Goal: Task Accomplishment & Management: Complete application form

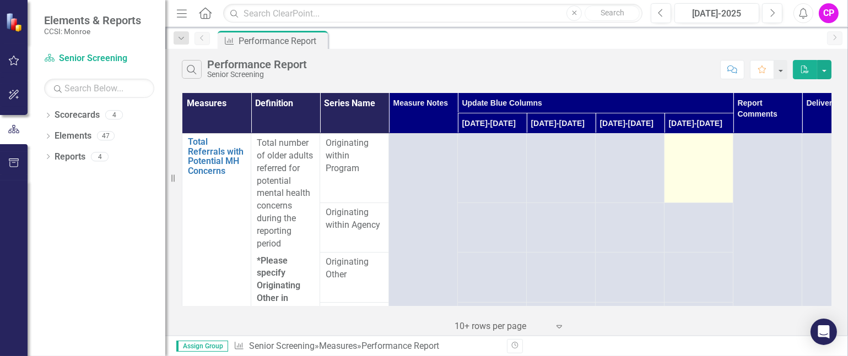
click at [703, 146] on div at bounding box center [698, 143] width 57 height 13
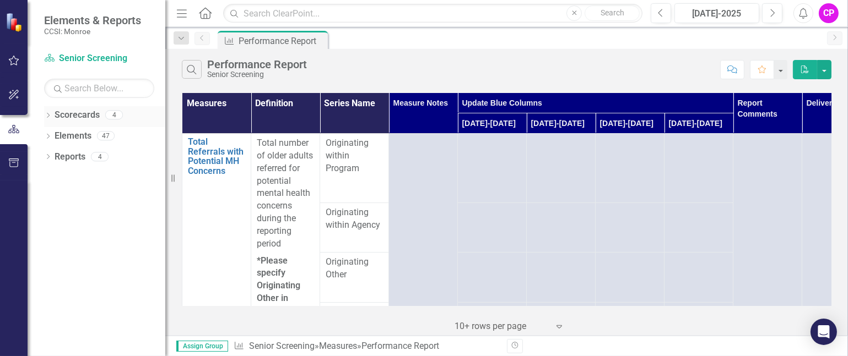
click at [51, 114] on icon "Dropdown" at bounding box center [48, 116] width 8 height 6
click at [81, 134] on link "Lifespan" at bounding box center [113, 136] width 105 height 13
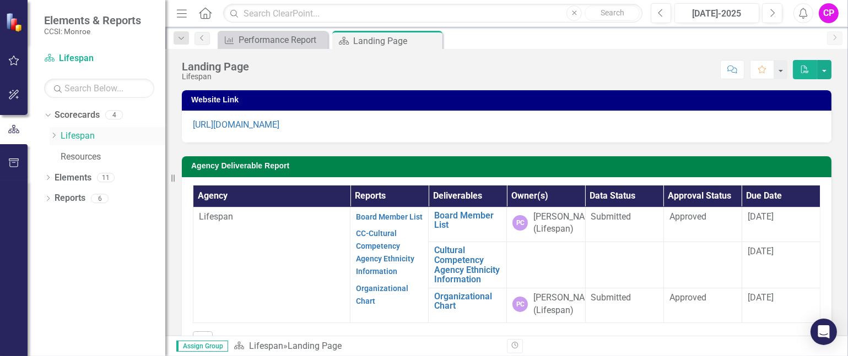
click at [51, 132] on icon "Dropdown" at bounding box center [54, 135] width 8 height 7
click at [104, 154] on link "Senior Screening" at bounding box center [119, 157] width 94 height 13
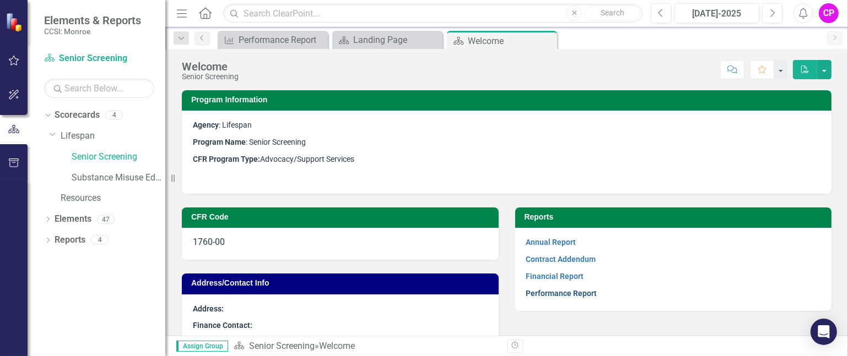
click at [563, 291] on link "Performance Report" at bounding box center [561, 293] width 71 height 9
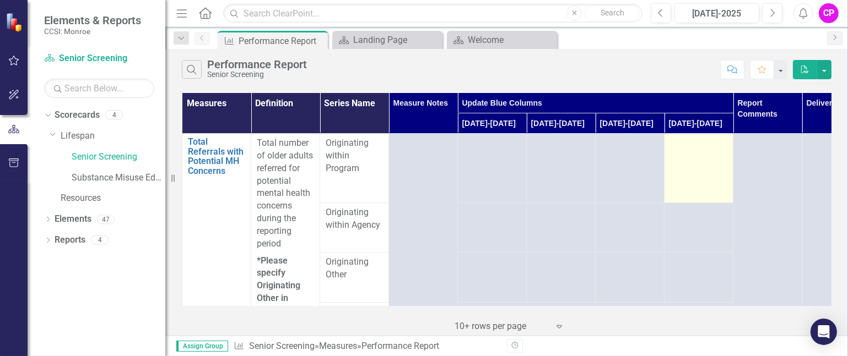
click at [693, 141] on div at bounding box center [698, 143] width 57 height 13
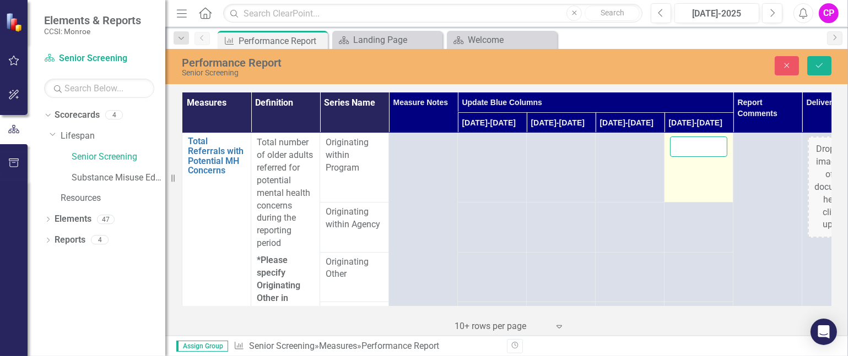
click at [693, 145] on input "number" at bounding box center [698, 147] width 57 height 20
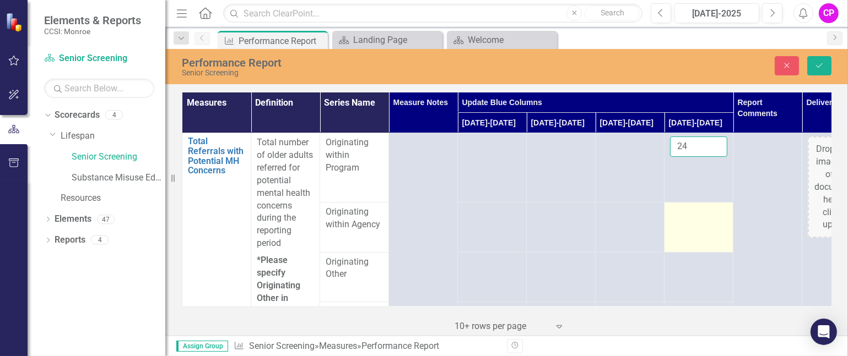
type input "24"
click at [703, 223] on td at bounding box center [698, 228] width 69 height 50
click at [711, 218] on input "-1" at bounding box center [698, 216] width 57 height 20
type input "0"
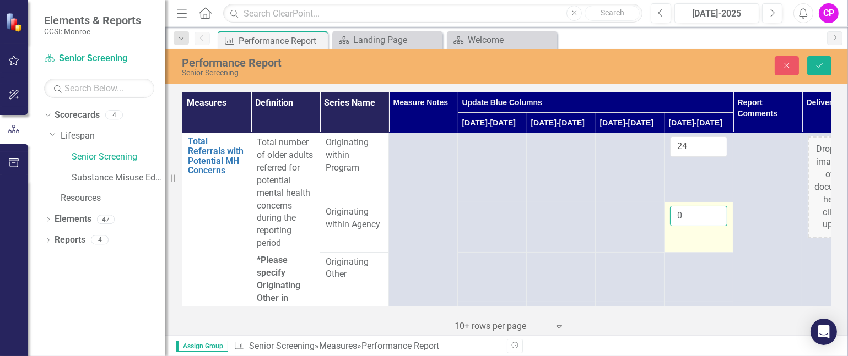
click at [714, 213] on input "0" at bounding box center [698, 216] width 57 height 20
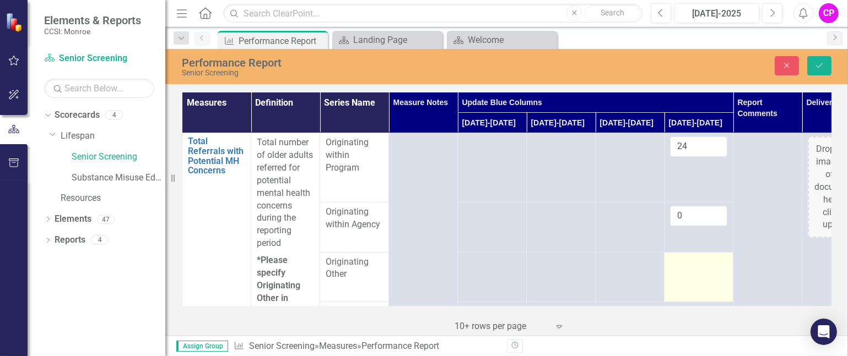
click at [696, 275] on td at bounding box center [698, 277] width 69 height 50
click at [713, 269] on td at bounding box center [698, 277] width 69 height 50
click at [717, 264] on input "1" at bounding box center [698, 266] width 57 height 20
type input "0"
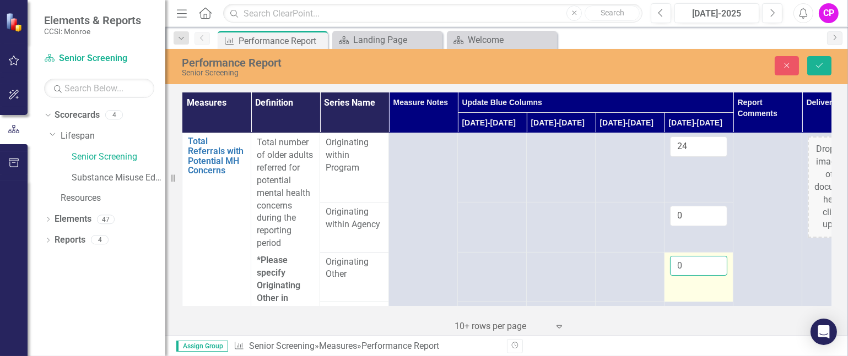
click at [717, 268] on input "0" at bounding box center [698, 266] width 57 height 20
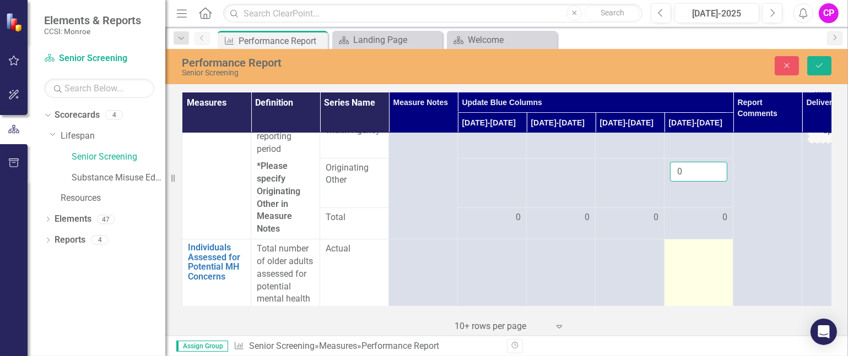
scroll to position [73, 0]
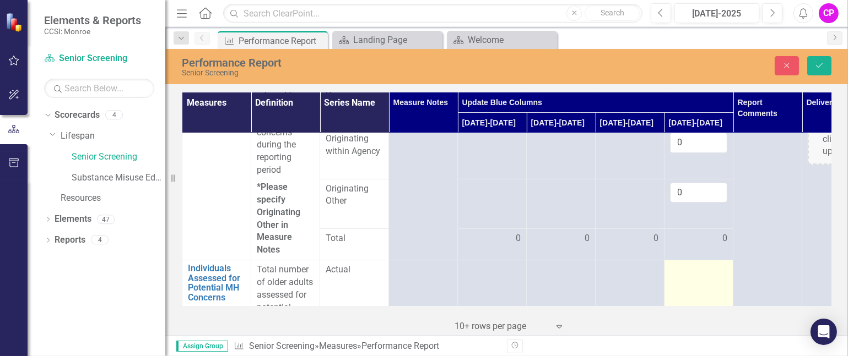
click at [711, 284] on td at bounding box center [698, 321] width 69 height 121
click at [715, 262] on td at bounding box center [698, 321] width 69 height 121
click at [712, 240] on div "0" at bounding box center [698, 238] width 57 height 13
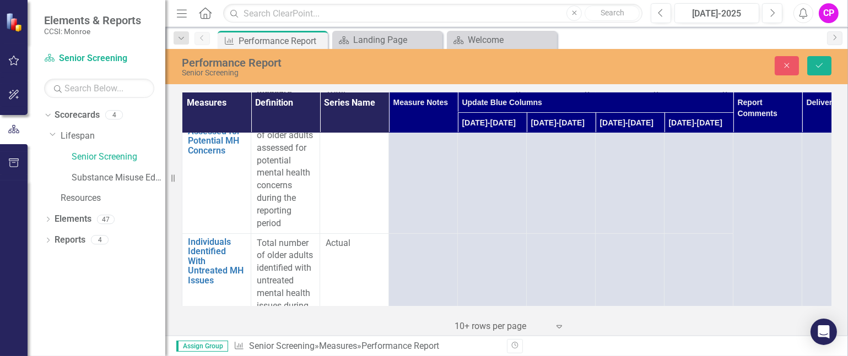
scroll to position [147, 0]
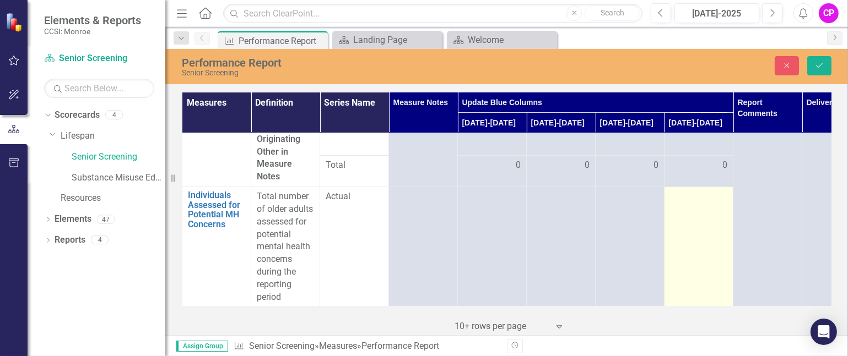
click at [708, 199] on div at bounding box center [698, 197] width 57 height 13
click at [715, 193] on input "1" at bounding box center [698, 201] width 57 height 20
click at [715, 193] on input "2" at bounding box center [698, 201] width 57 height 20
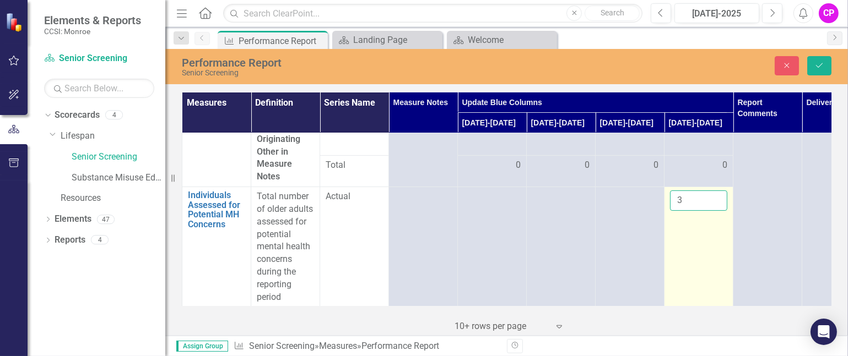
click at [715, 193] on input "3" at bounding box center [698, 201] width 57 height 20
click at [715, 193] on input "4" at bounding box center [698, 201] width 57 height 20
click at [715, 193] on input "5" at bounding box center [698, 201] width 57 height 20
click at [715, 193] on input "6" at bounding box center [698, 201] width 57 height 20
click at [715, 193] on input "7" at bounding box center [698, 201] width 57 height 20
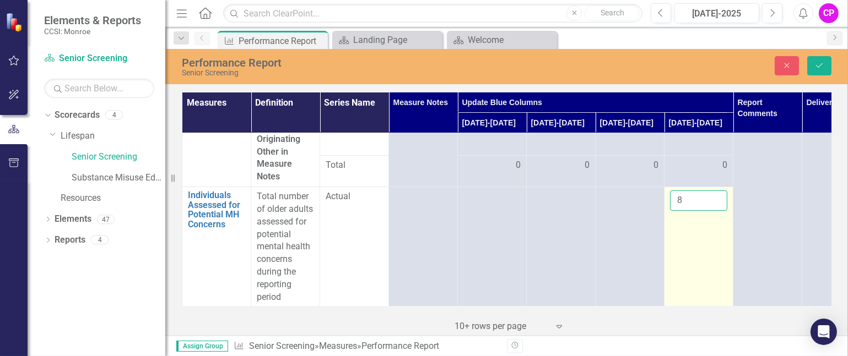
click at [715, 193] on input "8" at bounding box center [698, 201] width 57 height 20
click at [715, 193] on input "9" at bounding box center [698, 201] width 57 height 20
click at [715, 193] on input "10" at bounding box center [698, 201] width 57 height 20
click at [715, 193] on input "11" at bounding box center [698, 201] width 57 height 20
click at [715, 193] on input "12" at bounding box center [698, 201] width 57 height 20
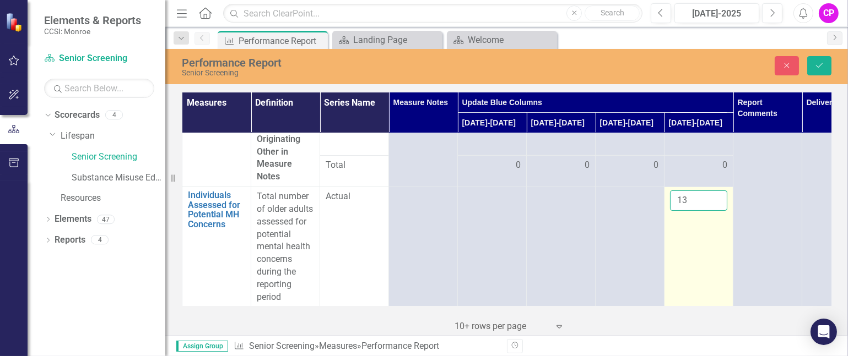
click at [715, 193] on input "13" at bounding box center [698, 201] width 57 height 20
click at [715, 193] on input "14" at bounding box center [698, 201] width 57 height 20
click at [715, 193] on input "15" at bounding box center [698, 201] width 57 height 20
click at [715, 193] on input "16" at bounding box center [698, 201] width 57 height 20
click at [715, 193] on input "17" at bounding box center [698, 201] width 57 height 20
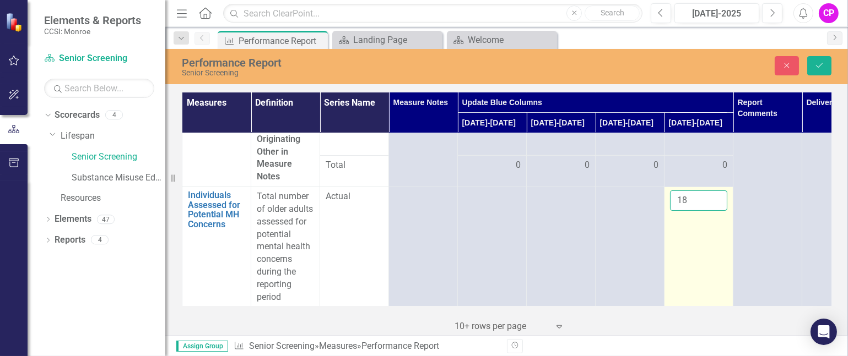
click at [715, 193] on input "18" at bounding box center [698, 201] width 57 height 20
click at [715, 193] on input "19" at bounding box center [698, 201] width 57 height 20
click at [715, 193] on input "20" at bounding box center [698, 201] width 57 height 20
click at [715, 193] on input "21" at bounding box center [698, 201] width 57 height 20
click at [715, 193] on input "22" at bounding box center [698, 201] width 57 height 20
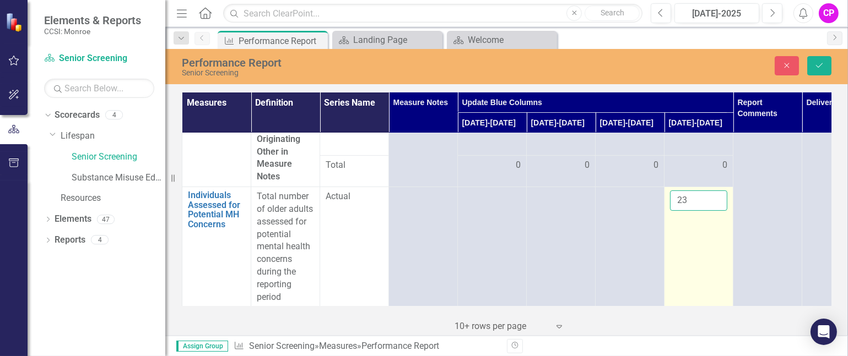
click at [715, 193] on input "23" at bounding box center [698, 201] width 57 height 20
type input "24"
click at [715, 193] on input "24" at bounding box center [698, 201] width 57 height 20
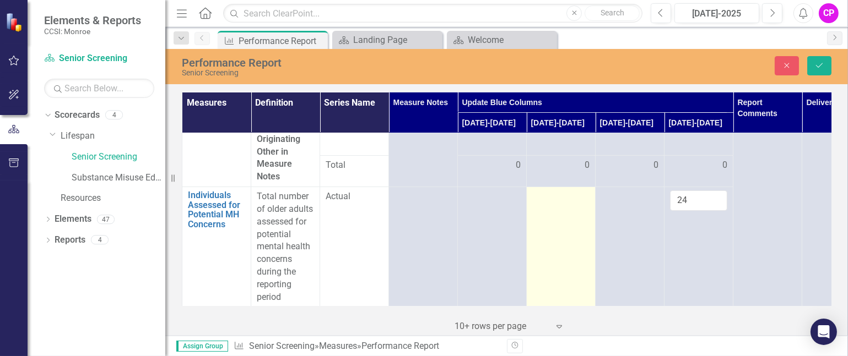
click at [584, 247] on td at bounding box center [561, 247] width 69 height 121
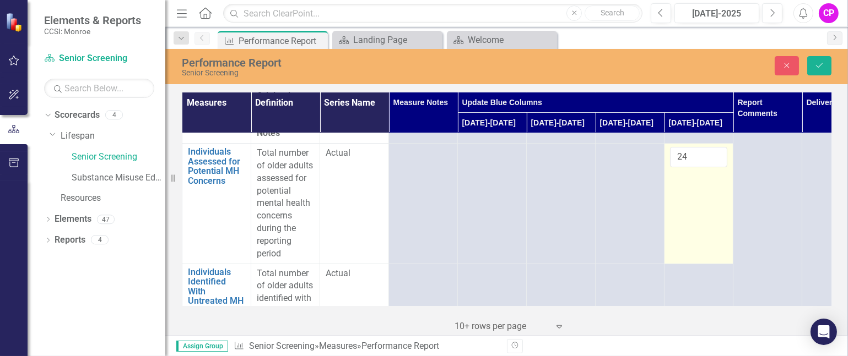
scroll to position [220, 0]
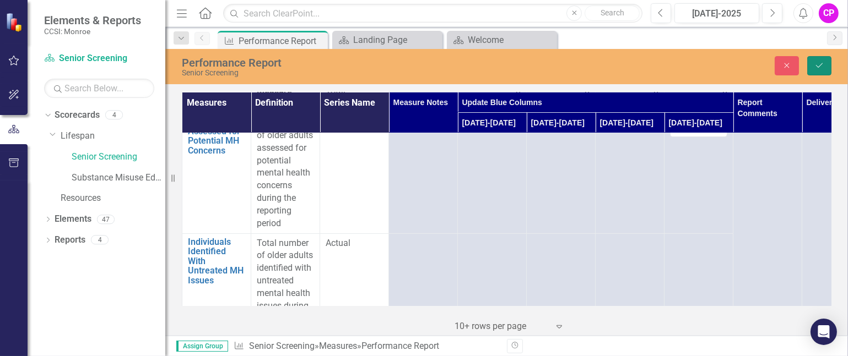
click at [816, 61] on button "Save" at bounding box center [819, 65] width 24 height 19
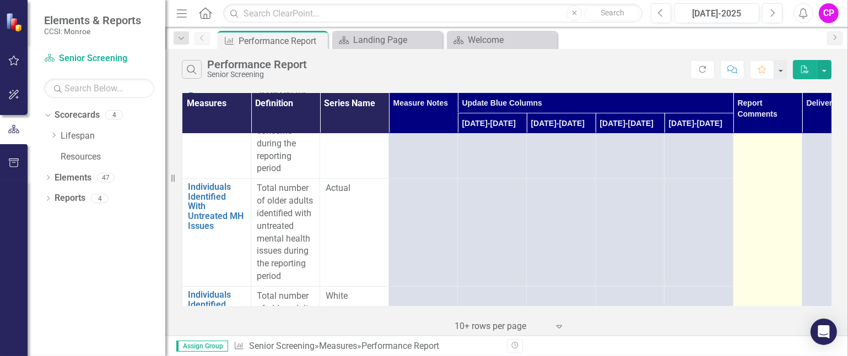
scroll to position [294, 0]
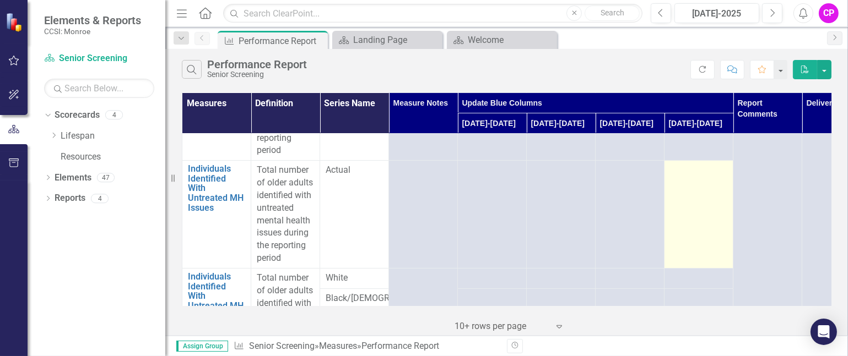
click at [695, 208] on td at bounding box center [698, 215] width 69 height 108
click at [695, 200] on td at bounding box center [698, 215] width 69 height 108
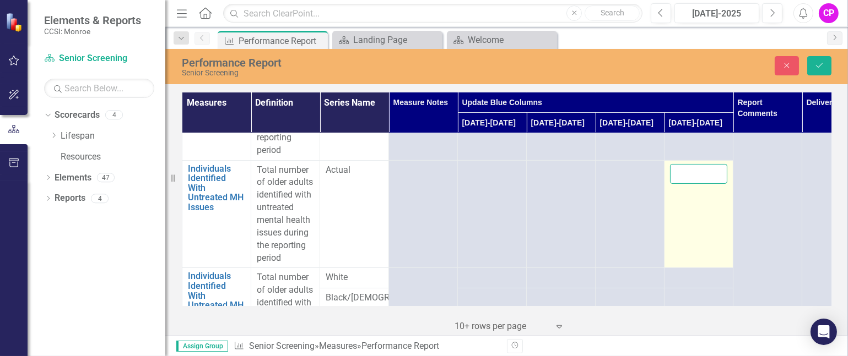
click at [691, 175] on input "number" at bounding box center [698, 174] width 57 height 20
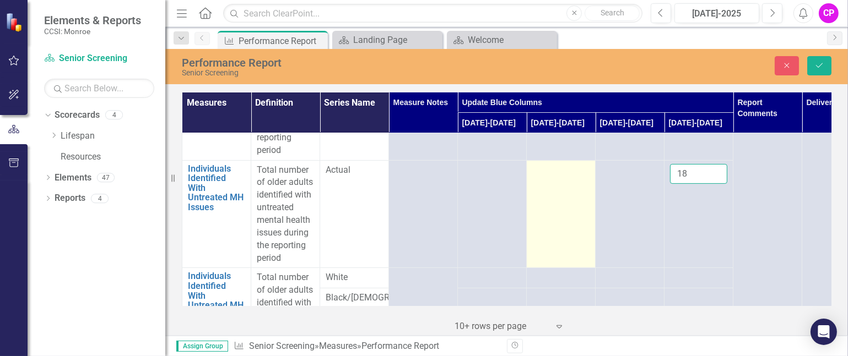
scroll to position [367, 0]
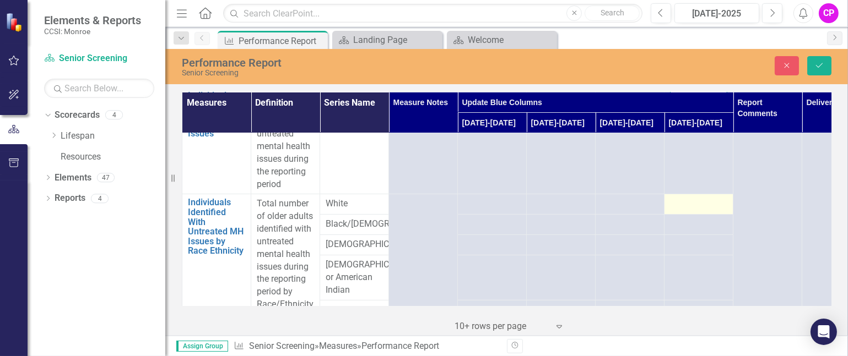
type input "18"
click at [704, 204] on div at bounding box center [698, 204] width 57 height 13
click at [691, 207] on div at bounding box center [698, 204] width 57 height 13
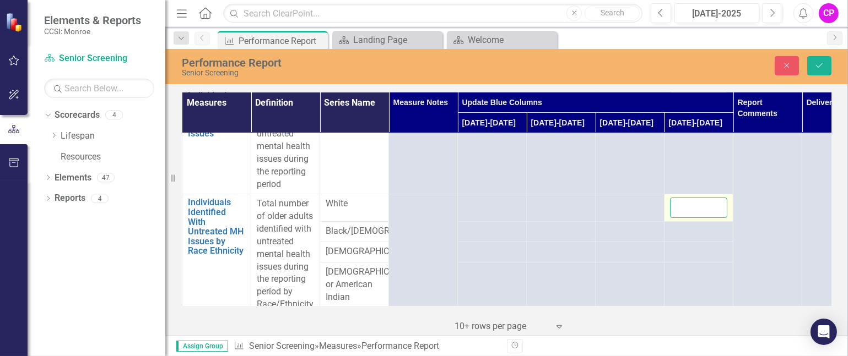
click at [684, 205] on input "number" at bounding box center [698, 208] width 57 height 20
type input "16"
click at [692, 232] on div at bounding box center [698, 231] width 57 height 13
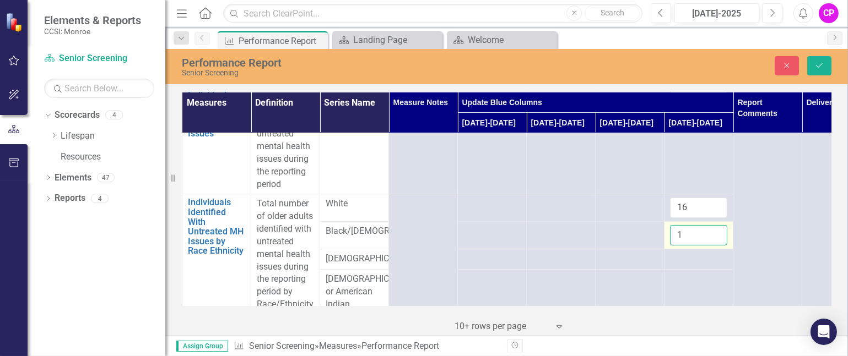
click at [716, 230] on input "1" at bounding box center [698, 235] width 57 height 20
type input "2"
click at [716, 230] on input "2" at bounding box center [698, 235] width 57 height 20
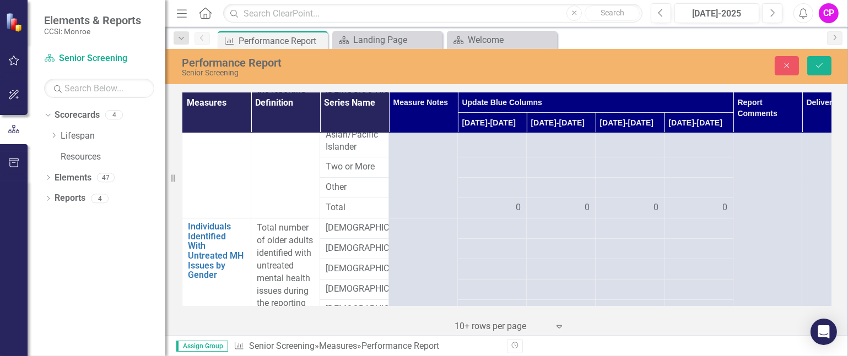
scroll to position [587, 0]
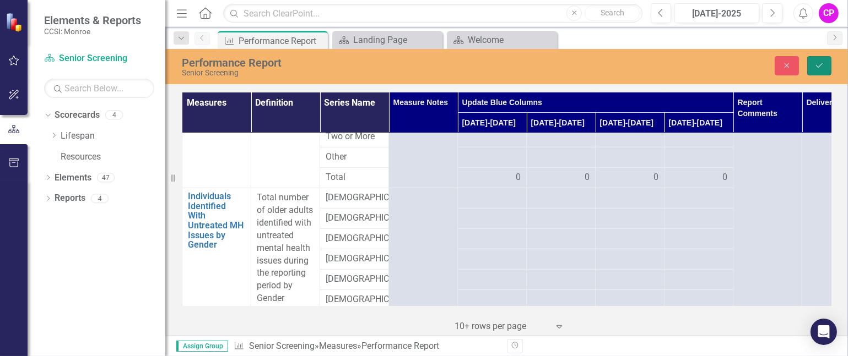
click at [819, 65] on icon "Save" at bounding box center [819, 66] width 10 height 8
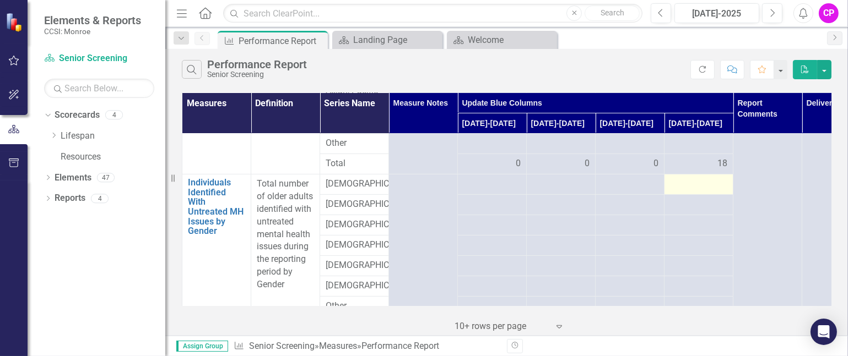
click at [725, 191] on div at bounding box center [698, 184] width 57 height 13
click at [724, 191] on div at bounding box center [698, 184] width 57 height 13
click at [708, 191] on div at bounding box center [698, 184] width 57 height 13
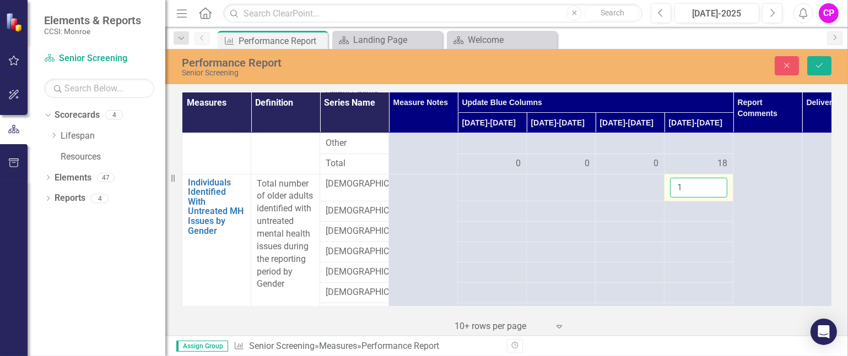
click at [715, 198] on input "1" at bounding box center [698, 188] width 57 height 20
click at [715, 198] on input "2" at bounding box center [698, 188] width 57 height 20
click at [715, 198] on input "3" at bounding box center [698, 188] width 57 height 20
click at [715, 198] on input "4" at bounding box center [698, 188] width 57 height 20
click at [715, 198] on input "5" at bounding box center [698, 188] width 57 height 20
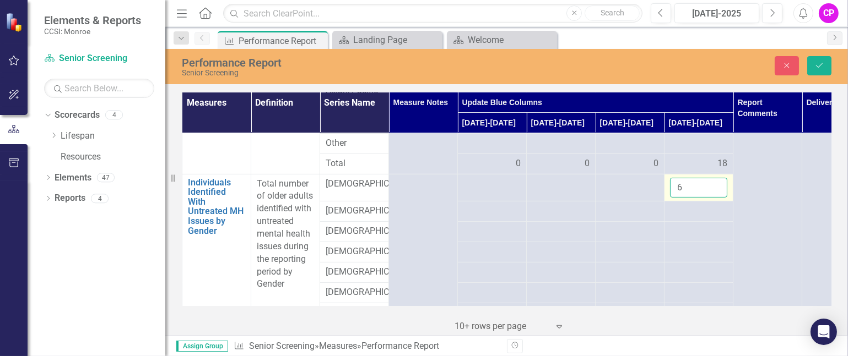
click at [715, 198] on input "6" at bounding box center [698, 188] width 57 height 20
type input "7"
click at [715, 198] on input "7" at bounding box center [698, 188] width 57 height 20
click at [679, 218] on div at bounding box center [698, 211] width 57 height 13
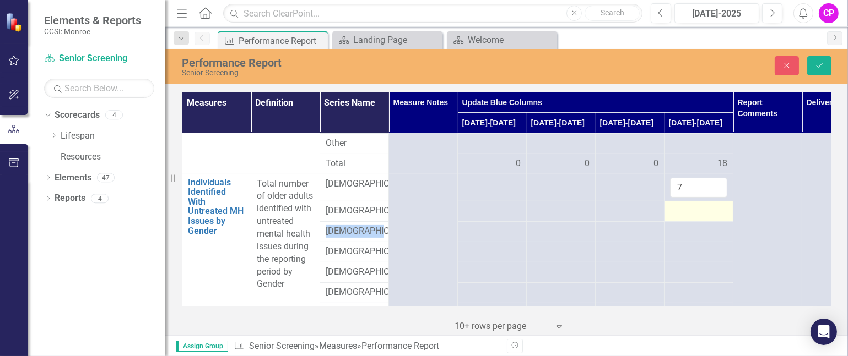
click at [679, 218] on div at bounding box center [698, 211] width 57 height 13
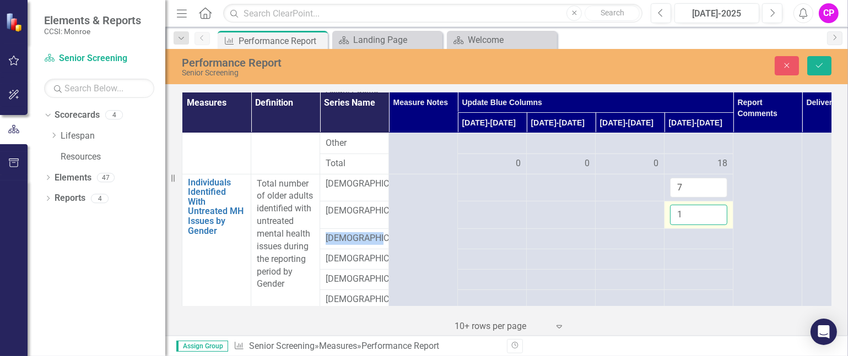
click at [715, 225] on input "1" at bounding box center [698, 215] width 57 height 20
click at [715, 225] on input "2" at bounding box center [698, 215] width 57 height 20
click at [715, 225] on input "3" at bounding box center [698, 215] width 57 height 20
click at [715, 225] on input "4" at bounding box center [698, 215] width 57 height 20
click at [715, 225] on input "5" at bounding box center [698, 215] width 57 height 20
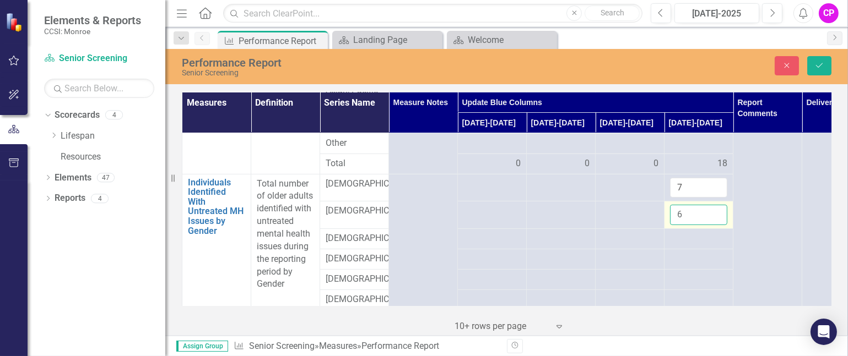
click at [715, 225] on input "6" at bounding box center [698, 215] width 57 height 20
click at [715, 225] on input "7" at bounding box center [698, 215] width 57 height 20
click at [715, 225] on input "8" at bounding box center [698, 215] width 57 height 20
click at [715, 225] on input "9" at bounding box center [698, 215] width 57 height 20
click at [715, 225] on input "10" at bounding box center [698, 215] width 57 height 20
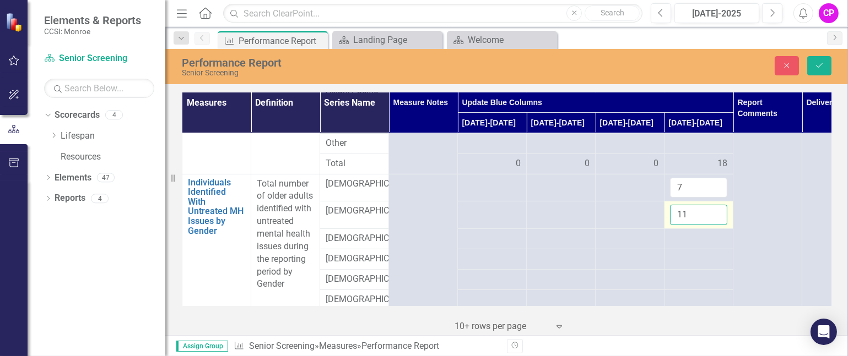
type input "11"
click at [715, 225] on input "11" at bounding box center [698, 215] width 57 height 20
click at [703, 246] on div at bounding box center [698, 238] width 57 height 13
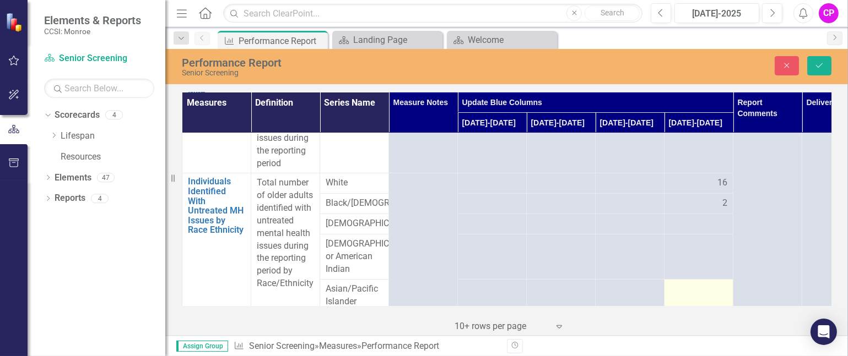
scroll to position [367, 0]
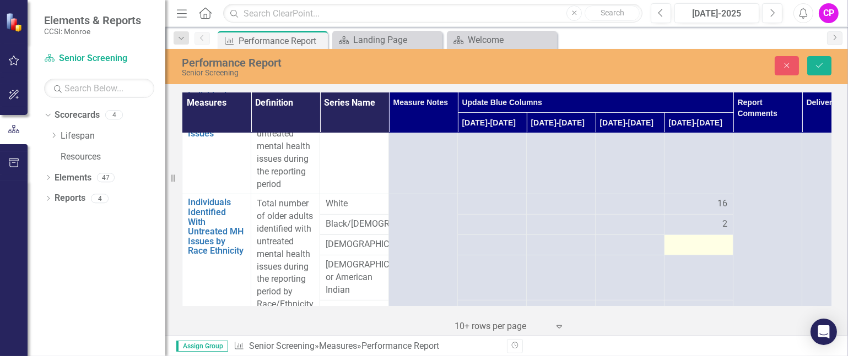
click at [719, 252] on div at bounding box center [698, 244] width 57 height 13
click at [715, 257] on input "1" at bounding box center [698, 248] width 57 height 20
click at [715, 259] on input "0" at bounding box center [698, 248] width 57 height 20
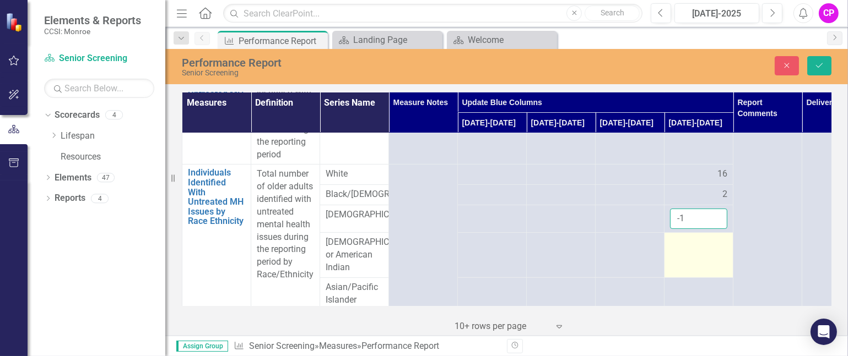
scroll to position [441, 0]
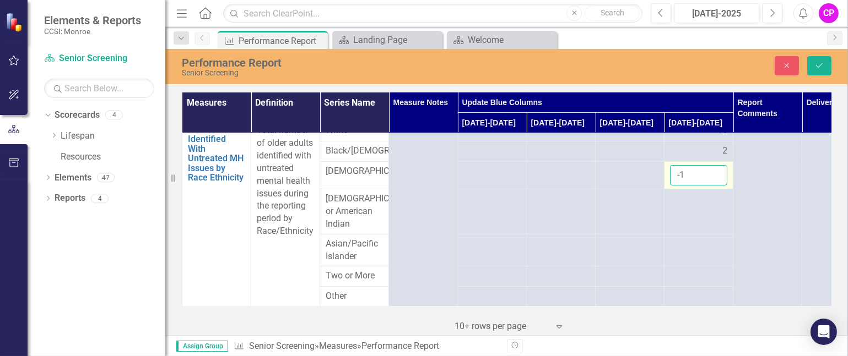
type input "0"
click at [715, 183] on input "0" at bounding box center [698, 175] width 57 height 20
click at [708, 206] on div at bounding box center [698, 199] width 57 height 13
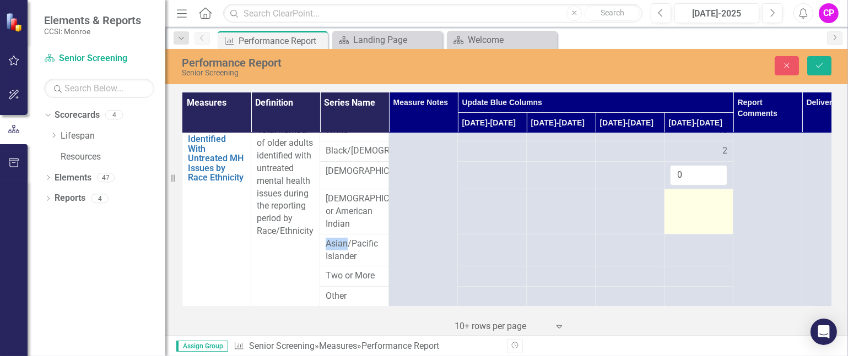
click at [708, 206] on div at bounding box center [698, 199] width 57 height 13
click at [716, 212] on input "1" at bounding box center [698, 203] width 57 height 20
type input "0"
click at [717, 213] on input "0" at bounding box center [698, 203] width 57 height 20
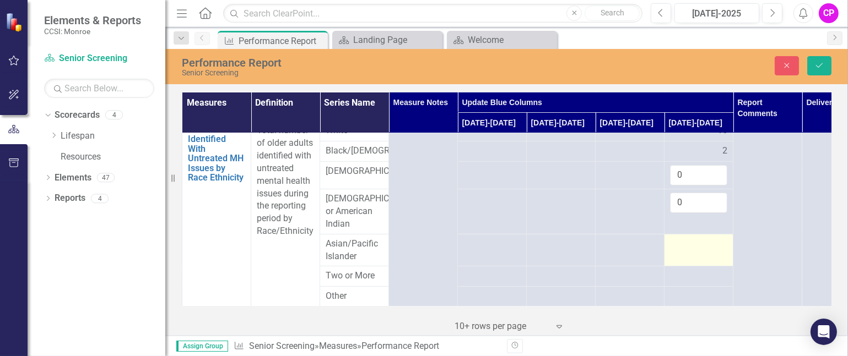
click at [699, 251] on div at bounding box center [698, 244] width 57 height 13
click at [717, 258] on input "-1" at bounding box center [698, 248] width 57 height 20
type input "0"
click at [717, 258] on input "0" at bounding box center [698, 248] width 57 height 20
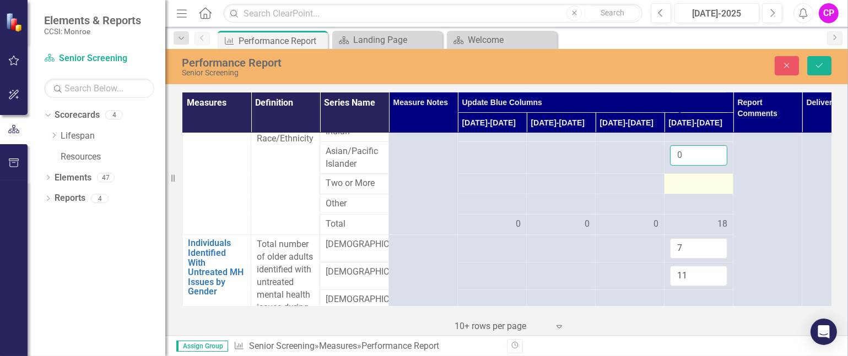
scroll to position [514, 0]
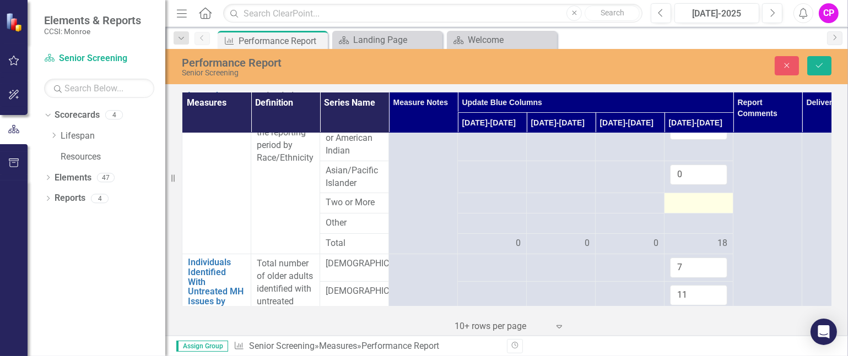
click at [707, 210] on div at bounding box center [698, 203] width 57 height 13
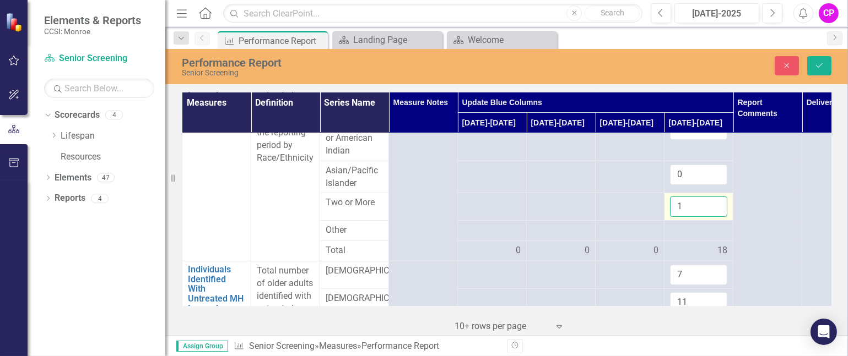
click at [716, 217] on input "1" at bounding box center [698, 207] width 57 height 20
type input "0"
click at [715, 217] on input "0" at bounding box center [698, 207] width 57 height 20
click at [706, 237] on div at bounding box center [698, 230] width 57 height 13
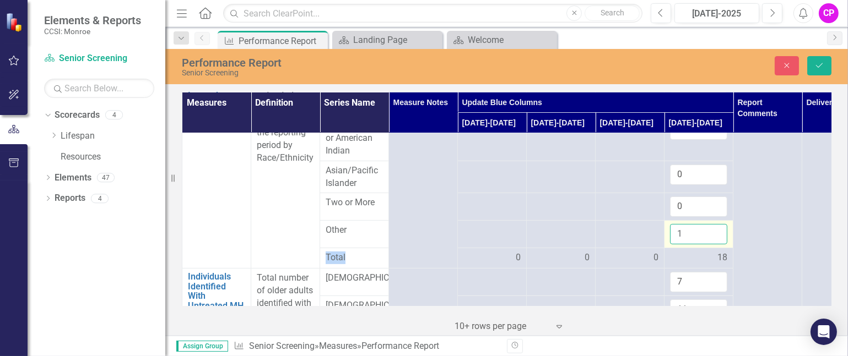
click at [715, 245] on input "1" at bounding box center [698, 234] width 57 height 20
type input "0"
click at [715, 245] on input "0" at bounding box center [698, 234] width 57 height 20
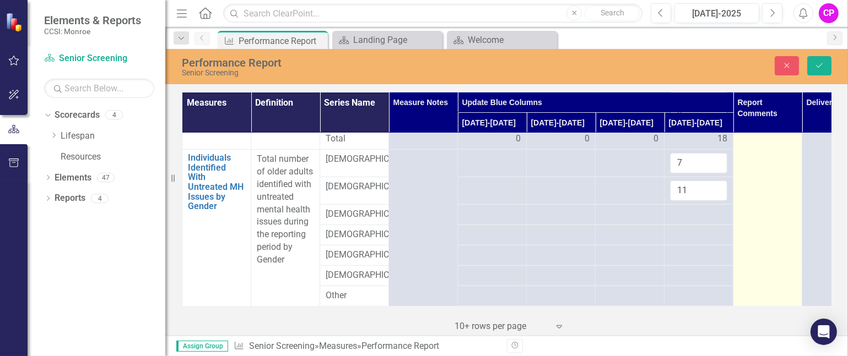
scroll to position [661, 0]
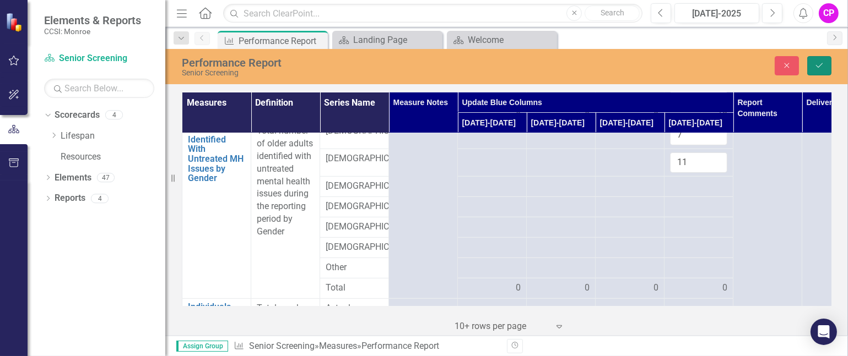
click at [820, 66] on icon "submit" at bounding box center [819, 65] width 7 height 4
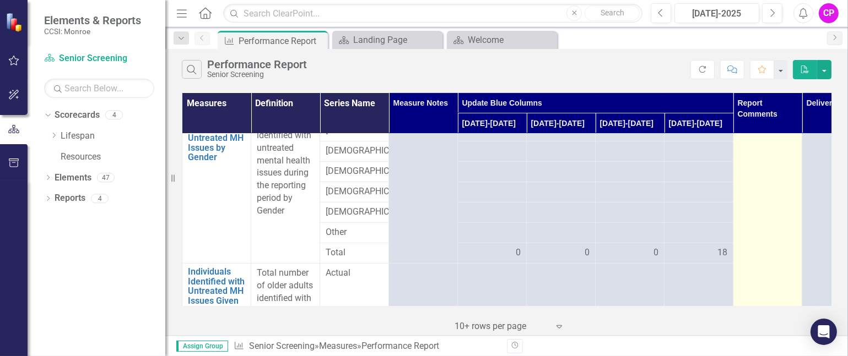
scroll to position [734, 0]
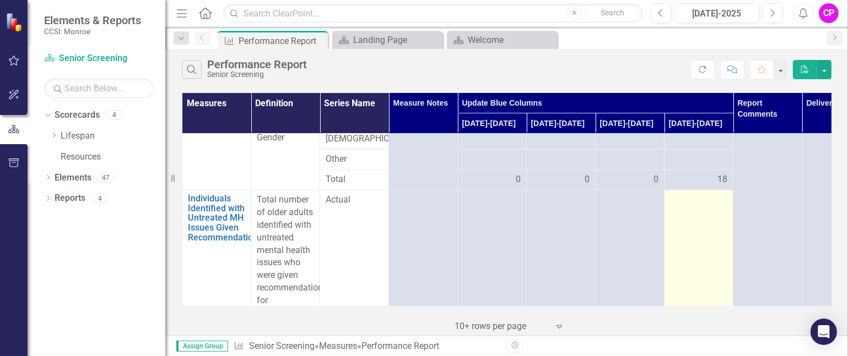
click at [722, 238] on td at bounding box center [698, 276] width 69 height 171
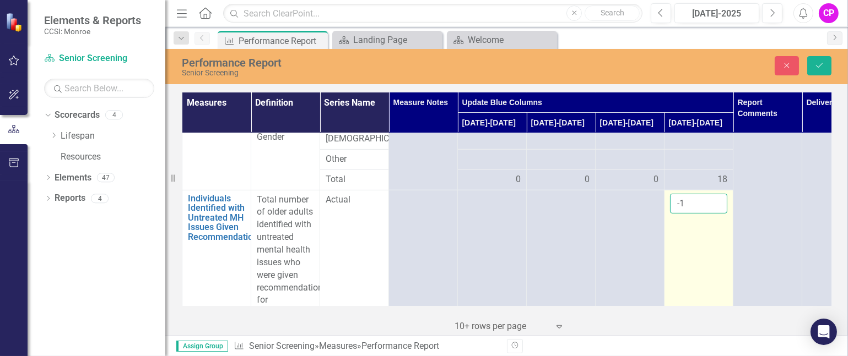
click at [715, 214] on input "-1" at bounding box center [698, 204] width 57 height 20
type input "0"
click at [717, 214] on input "0" at bounding box center [698, 204] width 57 height 20
click at [684, 214] on input "0" at bounding box center [698, 204] width 57 height 20
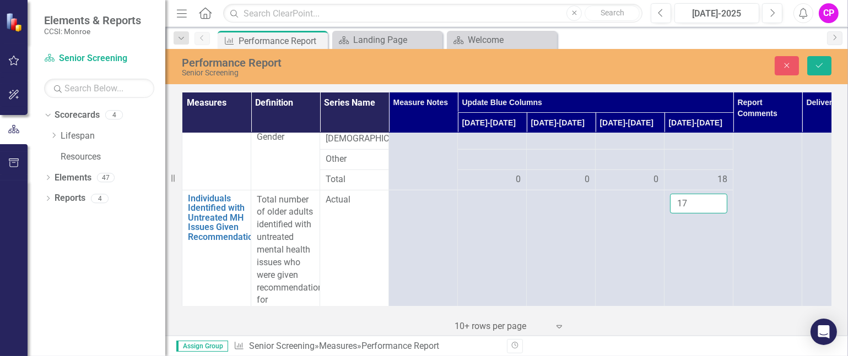
type input "17"
click button "Save" at bounding box center [819, 65] width 24 height 19
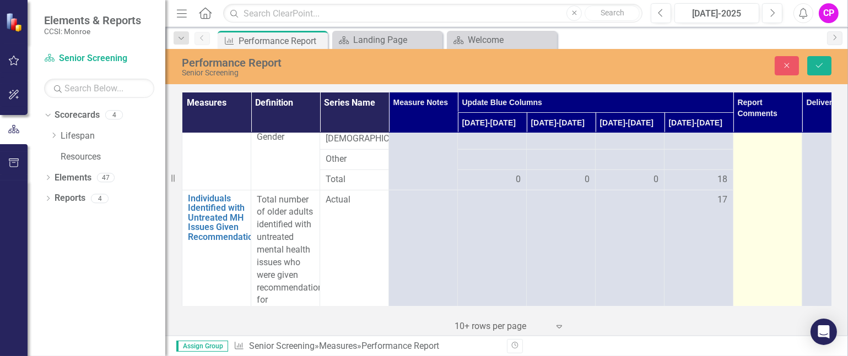
scroll to position [808, 0]
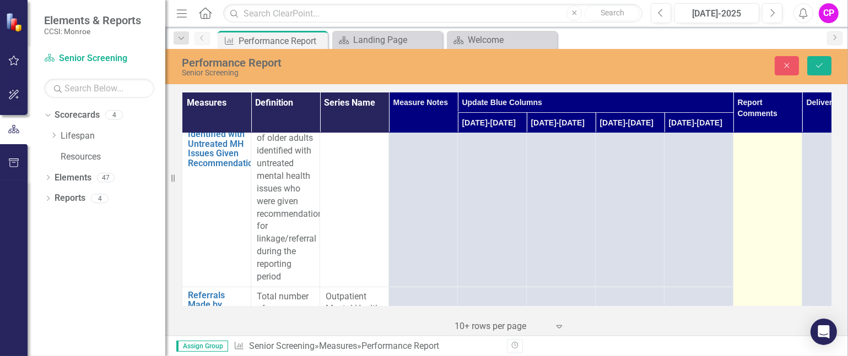
click at [745, 150] on td "Switch to old editor" at bounding box center [767, 358] width 69 height 2067
click at [746, 151] on td "Switch to old editor" at bounding box center [767, 358] width 69 height 2067
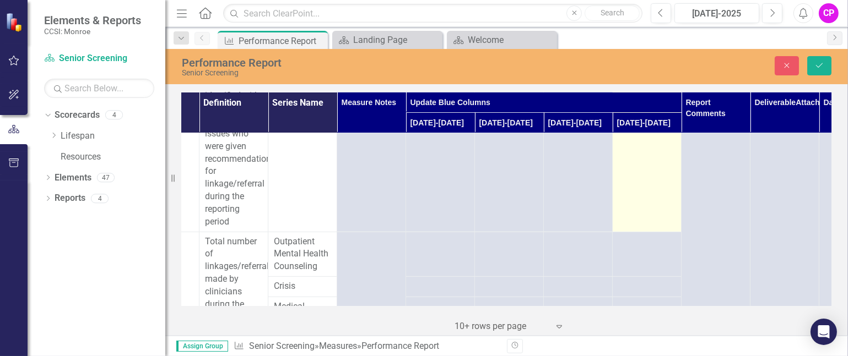
scroll to position [881, 52]
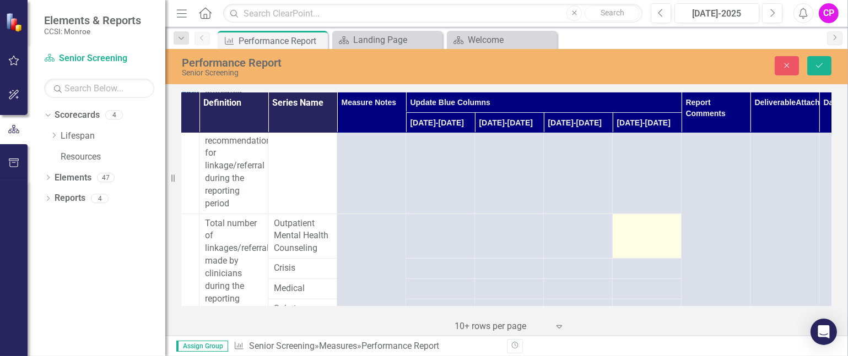
click at [644, 256] on td at bounding box center [646, 236] width 69 height 45
click at [663, 238] on input "1" at bounding box center [646, 228] width 57 height 20
click at [663, 238] on input "2" at bounding box center [646, 228] width 57 height 20
type input "3"
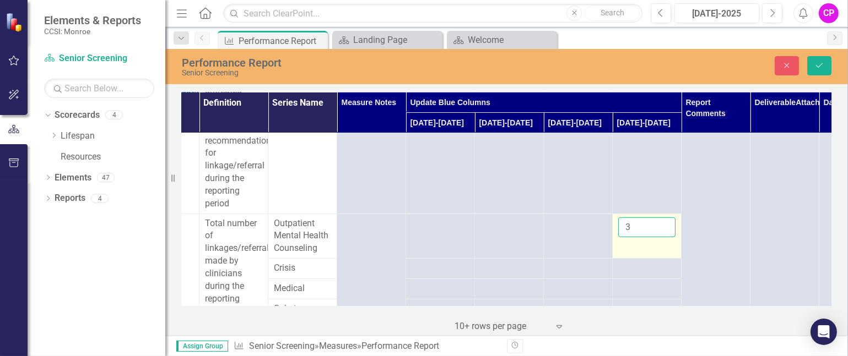
click at [663, 238] on input "3" at bounding box center [646, 228] width 57 height 20
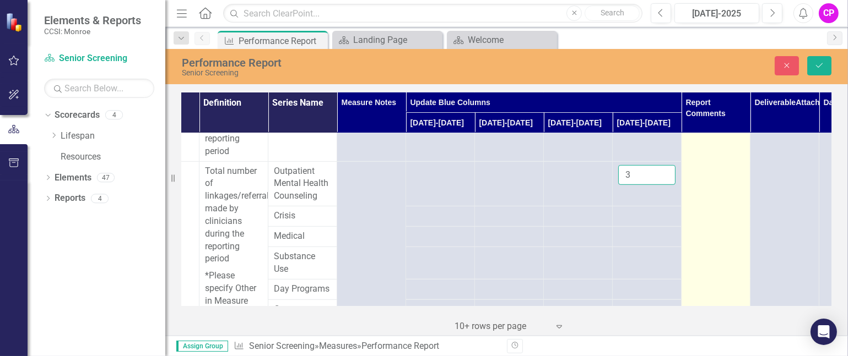
scroll to position [955, 52]
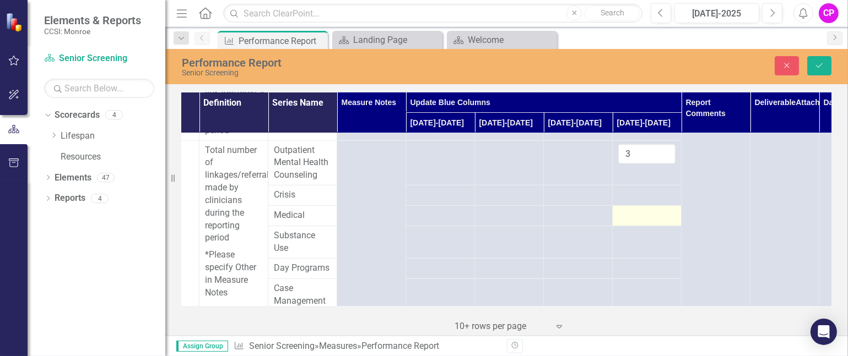
click at [661, 223] on div at bounding box center [646, 215] width 57 height 13
click at [664, 223] on div at bounding box center [646, 215] width 57 height 13
type input "1"
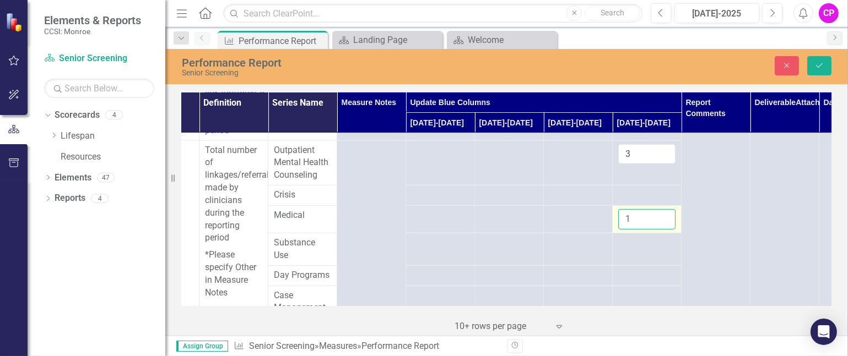
click at [664, 230] on input "1" at bounding box center [646, 219] width 57 height 20
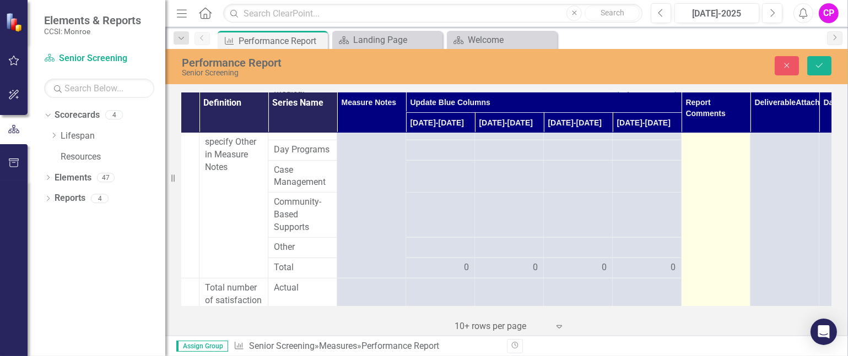
scroll to position [1102, 52]
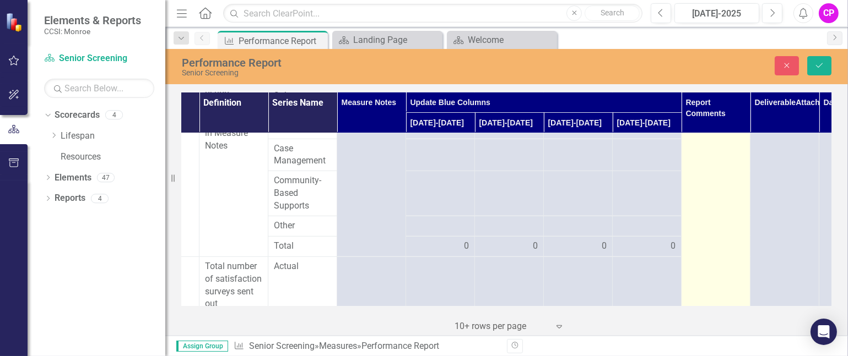
click at [702, 216] on td "Switch to old editor" at bounding box center [715, 68] width 69 height 2073
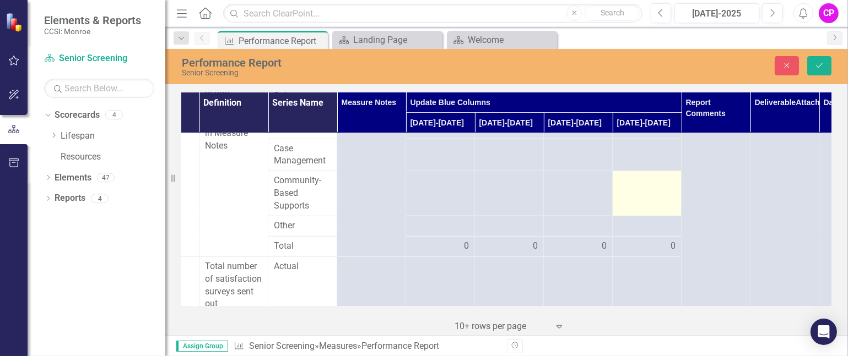
click at [644, 213] on td at bounding box center [646, 193] width 69 height 45
click at [661, 195] on input "1" at bounding box center [646, 185] width 57 height 20
click at [661, 195] on input "2" at bounding box center [646, 185] width 57 height 20
click at [661, 195] on input "3" at bounding box center [646, 185] width 57 height 20
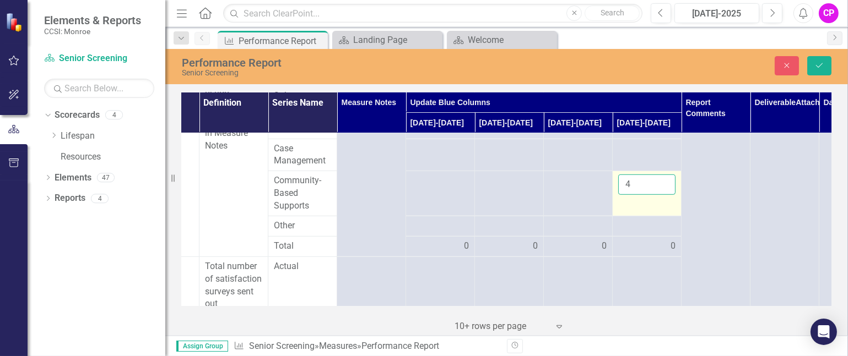
click at [661, 195] on input "4" at bounding box center [646, 185] width 57 height 20
click at [661, 195] on input "5" at bounding box center [646, 185] width 57 height 20
click at [661, 195] on input "6" at bounding box center [646, 185] width 57 height 20
click at [661, 195] on input "7" at bounding box center [646, 185] width 57 height 20
type input "8"
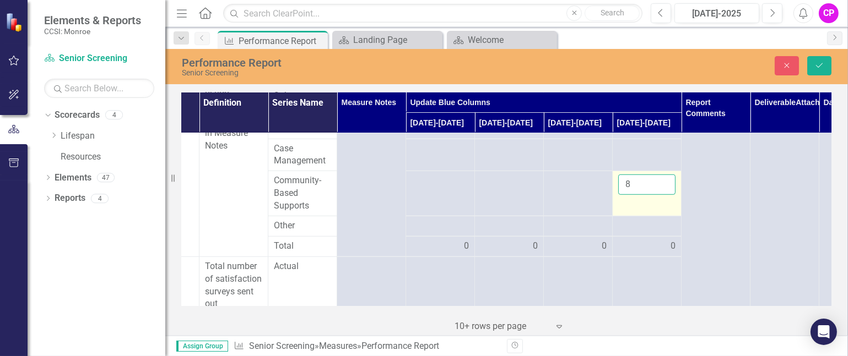
click at [661, 195] on input "8" at bounding box center [646, 185] width 57 height 20
click at [819, 63] on icon "Save" at bounding box center [819, 66] width 10 height 8
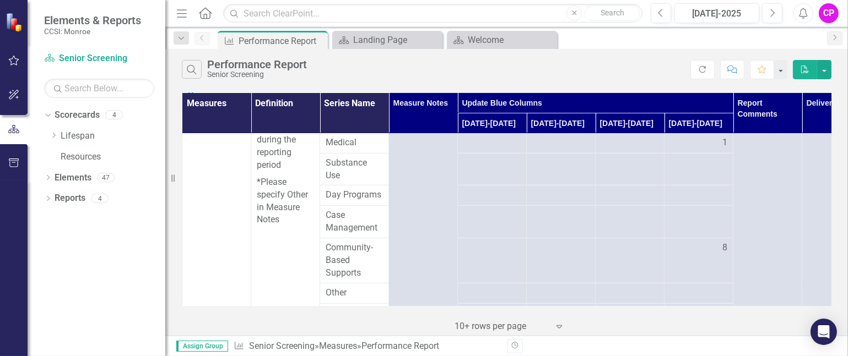
scroll to position [1102, 0]
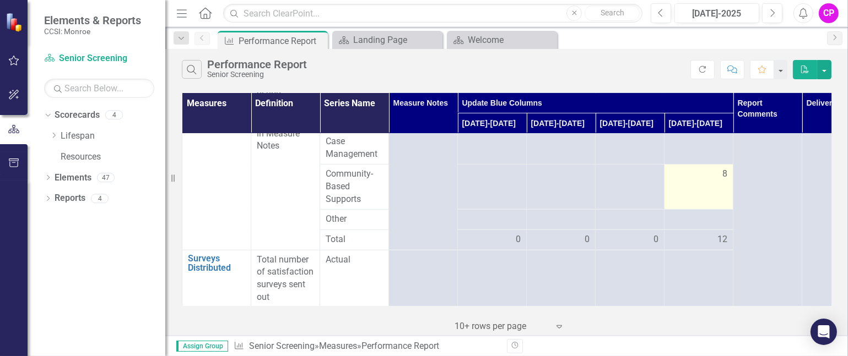
click at [724, 181] on span "8" at bounding box center [724, 174] width 5 height 13
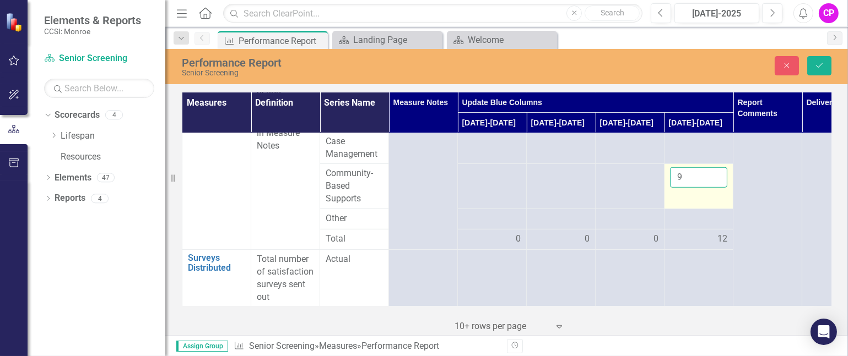
click at [714, 188] on input "9" at bounding box center [698, 177] width 57 height 20
type input "10"
click at [714, 188] on input "10" at bounding box center [698, 177] width 57 height 20
click at [680, 226] on div at bounding box center [698, 219] width 57 height 13
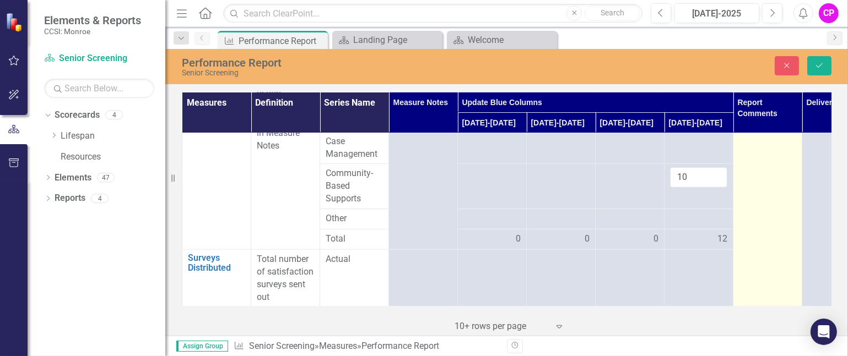
click at [779, 224] on td at bounding box center [767, 65] width 69 height 2067
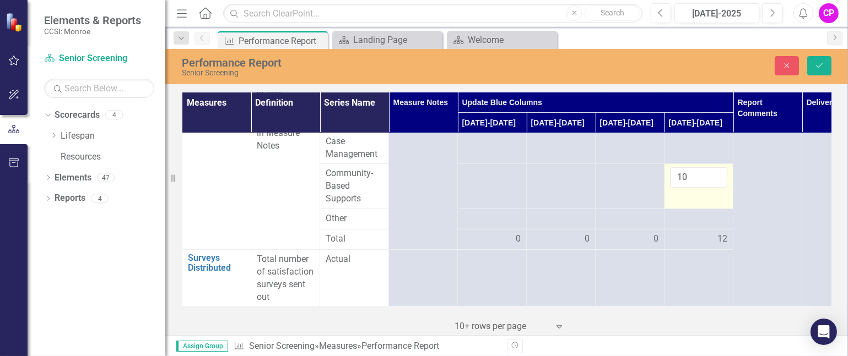
scroll to position [0, 0]
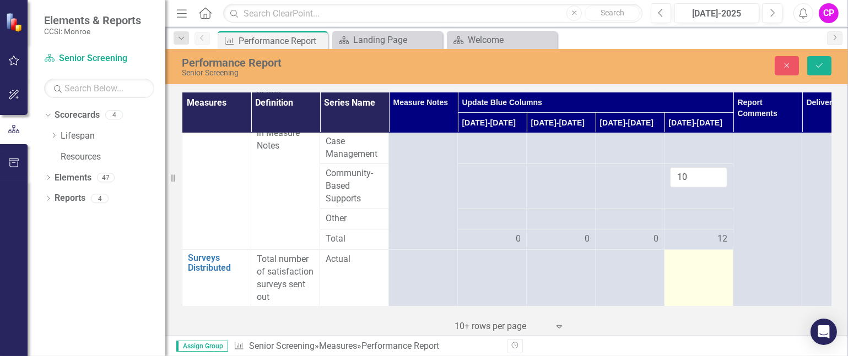
click at [686, 267] on div at bounding box center [698, 259] width 57 height 13
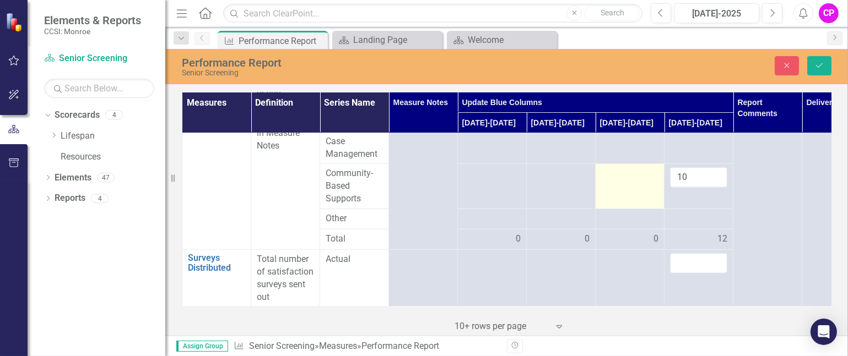
click at [647, 181] on div at bounding box center [629, 173] width 57 height 13
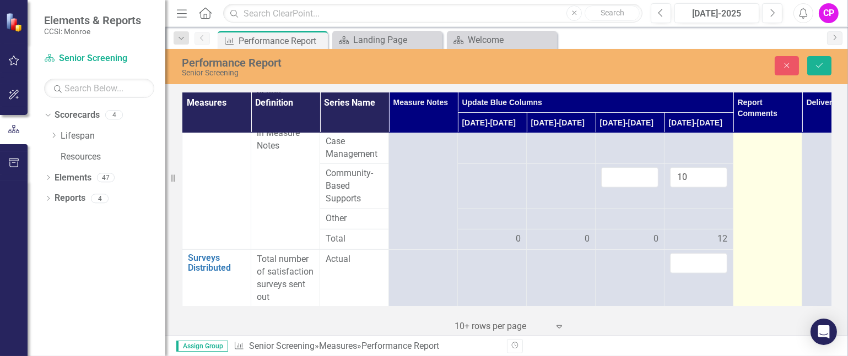
click at [749, 170] on td "Switch to old editor" at bounding box center [767, 65] width 69 height 2067
click at [750, 170] on td "Switch to old editor" at bounding box center [767, 65] width 69 height 2067
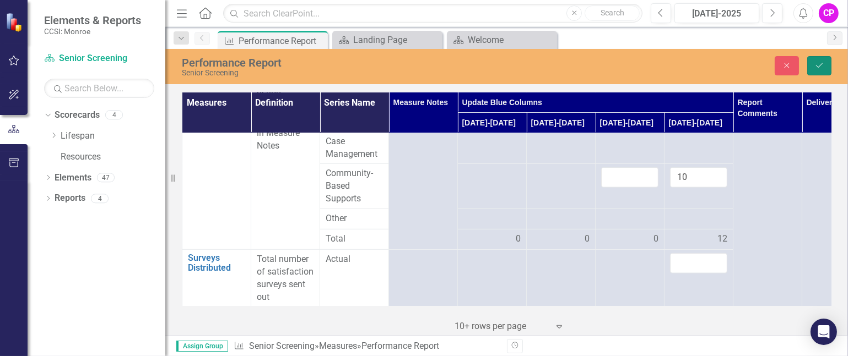
click at [816, 61] on button "Save" at bounding box center [819, 65] width 24 height 19
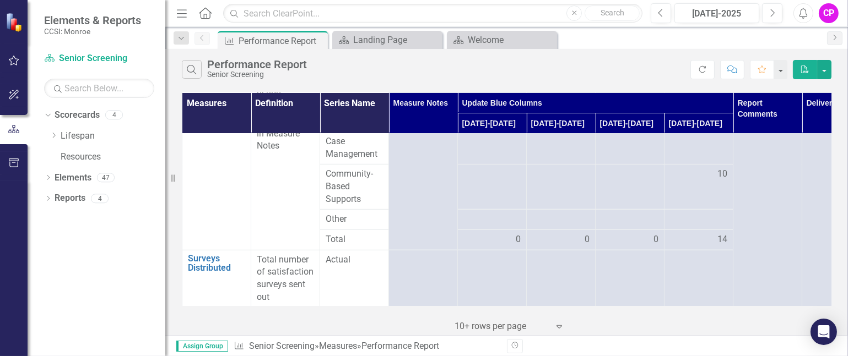
scroll to position [1175, 0]
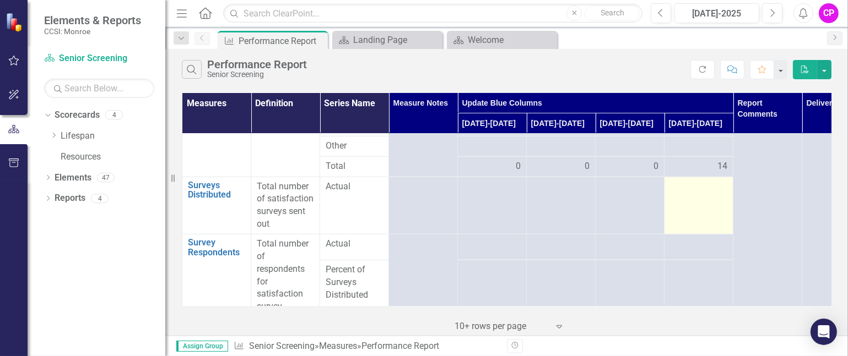
click at [724, 225] on td at bounding box center [698, 205] width 69 height 57
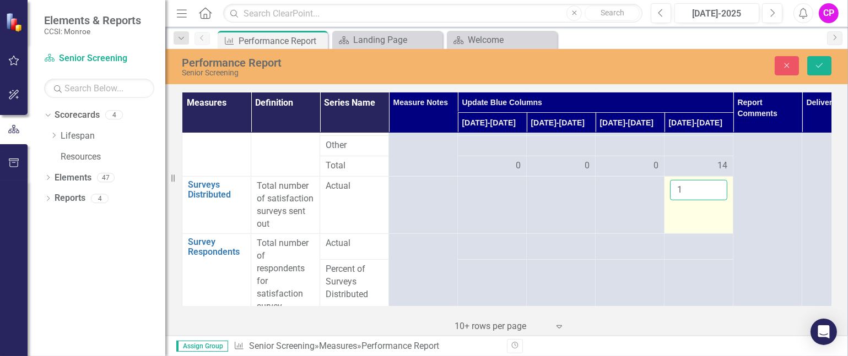
click at [715, 200] on input "1" at bounding box center [698, 190] width 57 height 20
click at [715, 200] on input "2" at bounding box center [698, 190] width 57 height 20
click at [715, 200] on input "3" at bounding box center [698, 190] width 57 height 20
click at [715, 200] on input "4" at bounding box center [698, 190] width 57 height 20
click at [715, 200] on input "5" at bounding box center [698, 190] width 57 height 20
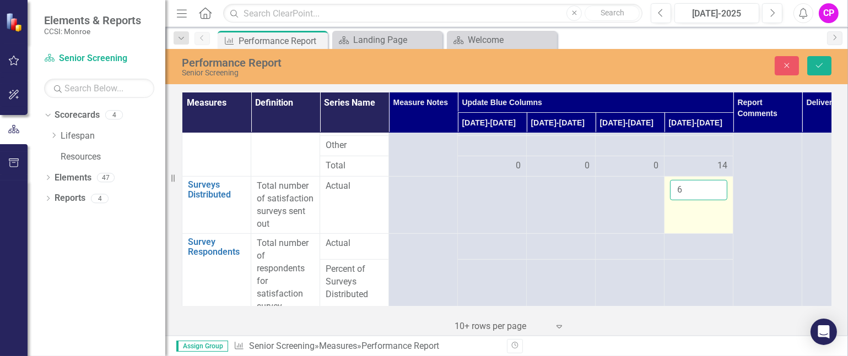
click at [715, 200] on input "6" at bounding box center [698, 190] width 57 height 20
click at [715, 200] on input "7" at bounding box center [698, 190] width 57 height 20
click at [715, 200] on input "8" at bounding box center [698, 190] width 57 height 20
click at [715, 200] on input "9" at bounding box center [698, 190] width 57 height 20
click at [715, 200] on input "10" at bounding box center [698, 190] width 57 height 20
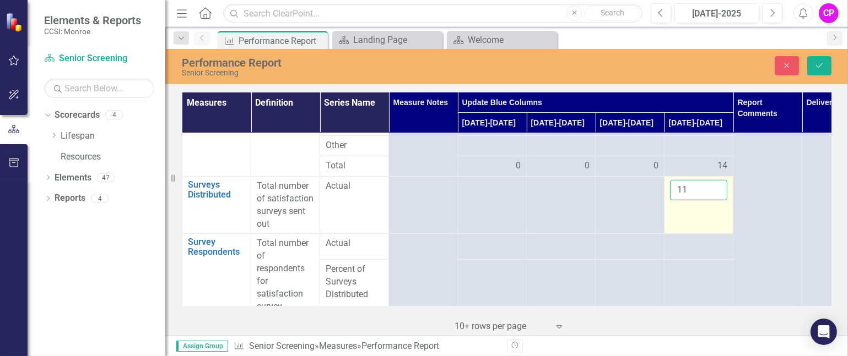
click at [715, 200] on input "11" at bounding box center [698, 190] width 57 height 20
click at [715, 200] on input "12" at bounding box center [698, 190] width 57 height 20
click at [715, 200] on input "13" at bounding box center [698, 190] width 57 height 20
click at [715, 200] on input "14" at bounding box center [698, 190] width 57 height 20
click at [715, 200] on input "15" at bounding box center [698, 190] width 57 height 20
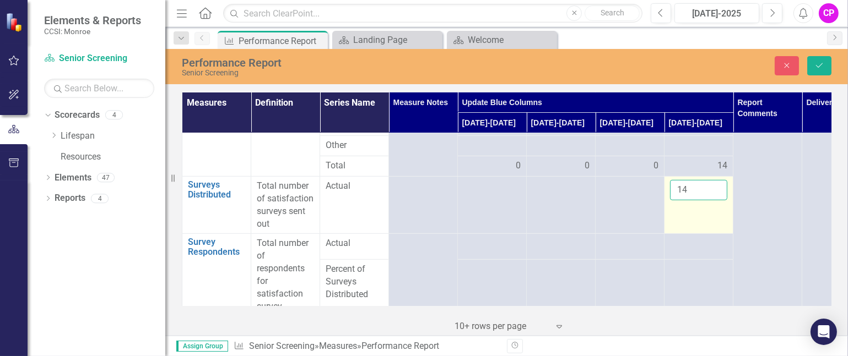
click at [715, 200] on input "14" at bounding box center [698, 190] width 57 height 20
click at [715, 200] on input "13" at bounding box center [698, 190] width 57 height 20
type input "12"
click at [715, 200] on input "12" at bounding box center [698, 190] width 57 height 20
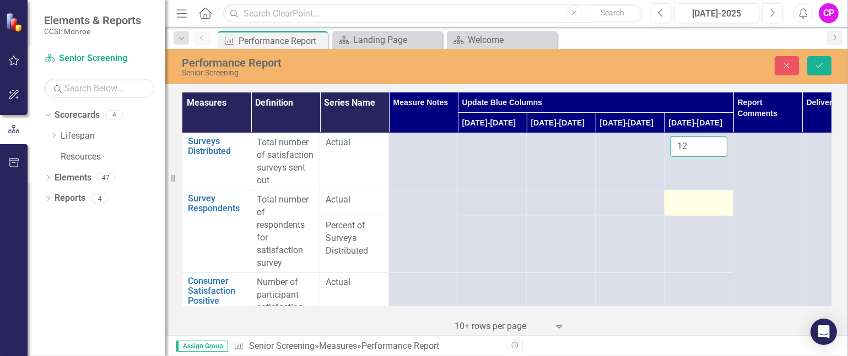
scroll to position [1249, 0]
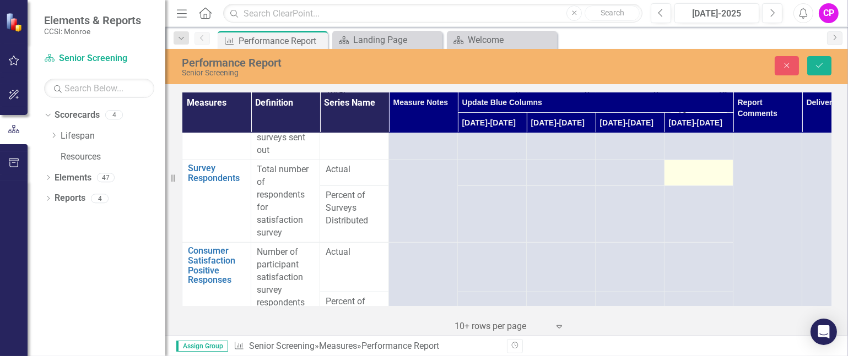
click at [719, 177] on div at bounding box center [698, 170] width 57 height 13
click at [697, 177] on div at bounding box center [698, 170] width 57 height 13
click at [717, 184] on input "1" at bounding box center [698, 174] width 57 height 20
click at [717, 184] on input "2" at bounding box center [698, 174] width 57 height 20
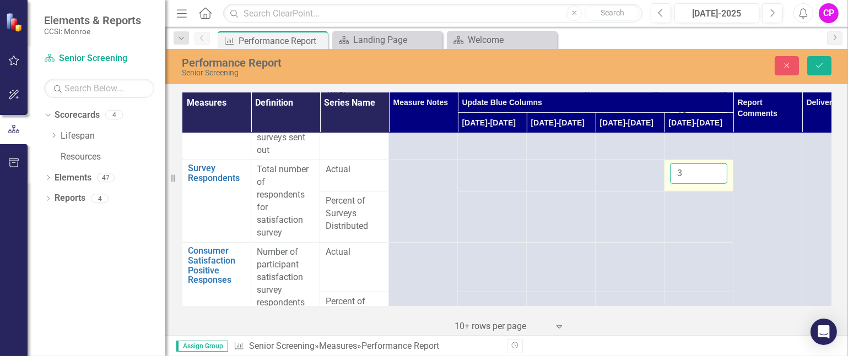
type input "3"
click at [715, 184] on input "3" at bounding box center [698, 174] width 57 height 20
click at [817, 62] on icon "Save" at bounding box center [819, 66] width 10 height 8
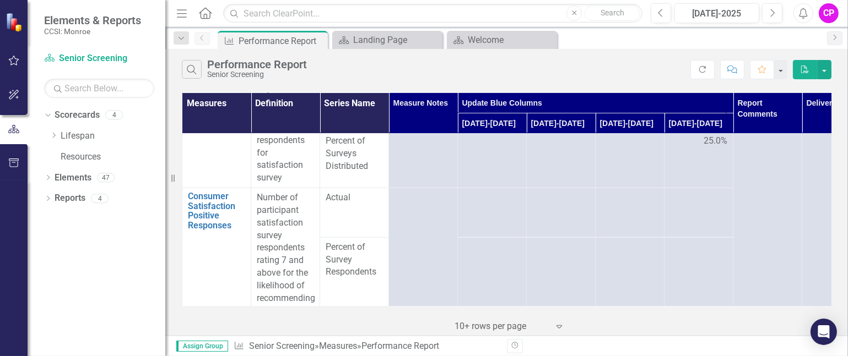
scroll to position [1322, 0]
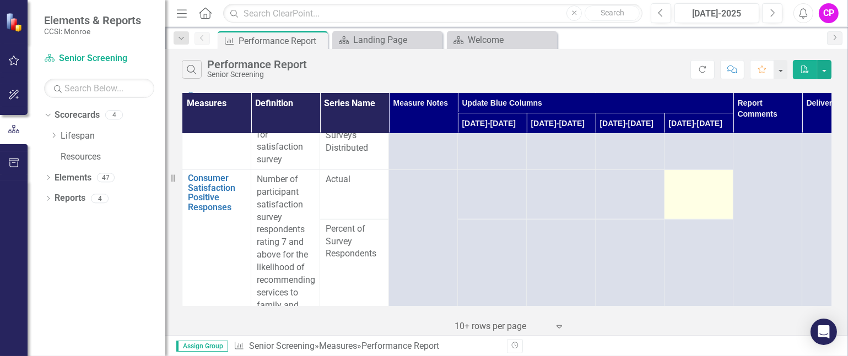
click at [713, 218] on td at bounding box center [698, 195] width 69 height 50
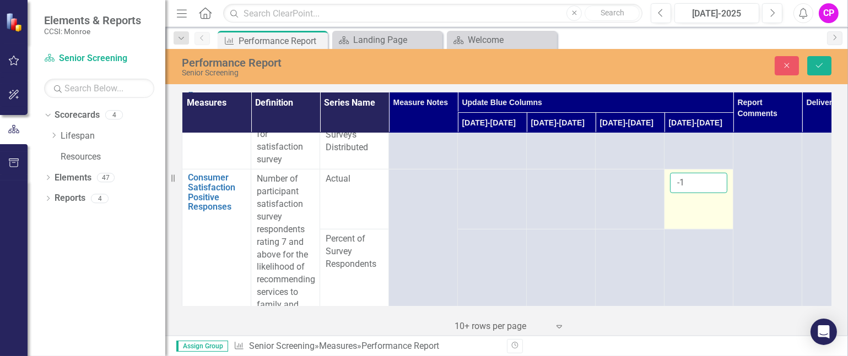
click at [713, 193] on input "-1" at bounding box center [698, 183] width 57 height 20
click at [715, 193] on input "0" at bounding box center [698, 183] width 57 height 20
click at [715, 193] on input "1" at bounding box center [698, 183] width 57 height 20
click at [715, 193] on input "2" at bounding box center [698, 183] width 57 height 20
click at [715, 193] on input "3" at bounding box center [698, 183] width 57 height 20
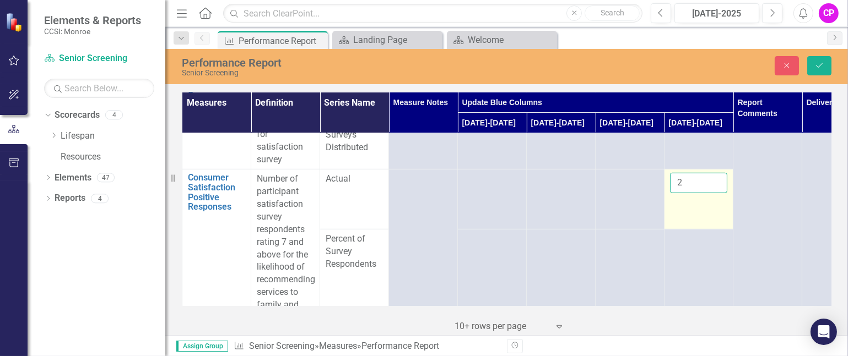
scroll to position [1395, 0]
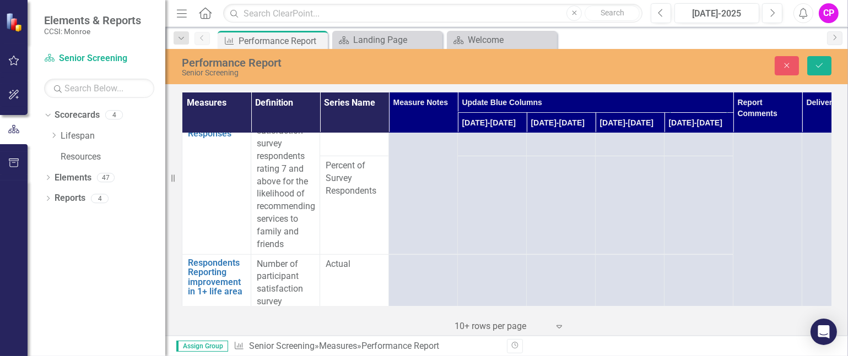
type input "2"
click at [714, 202] on td at bounding box center [698, 205] width 69 height 98
click at [712, 198] on td at bounding box center [698, 205] width 69 height 98
click at [823, 62] on icon "Save" at bounding box center [819, 66] width 10 height 8
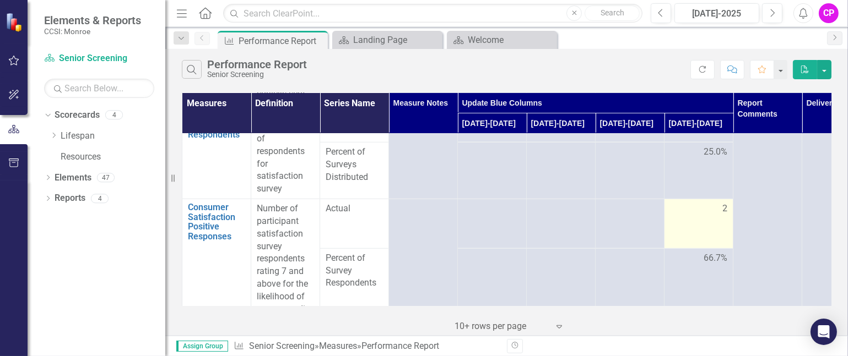
scroll to position [1322, 0]
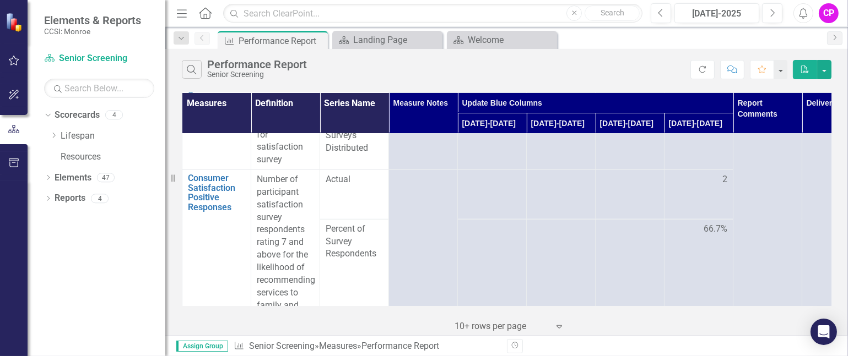
click at [686, 261] on td "66.7%" at bounding box center [698, 273] width 69 height 109
click at [725, 212] on td "2" at bounding box center [698, 195] width 69 height 50
click at [719, 186] on div "2" at bounding box center [698, 179] width 57 height 13
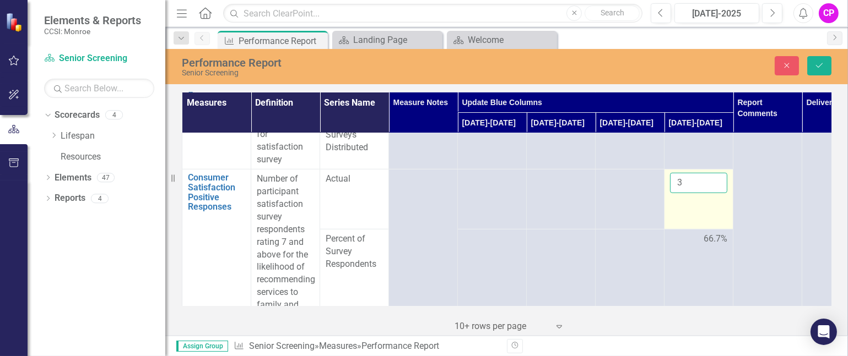
type input "3"
click at [716, 193] on input "3" at bounding box center [698, 183] width 57 height 20
click at [823, 64] on icon "Save" at bounding box center [819, 66] width 10 height 8
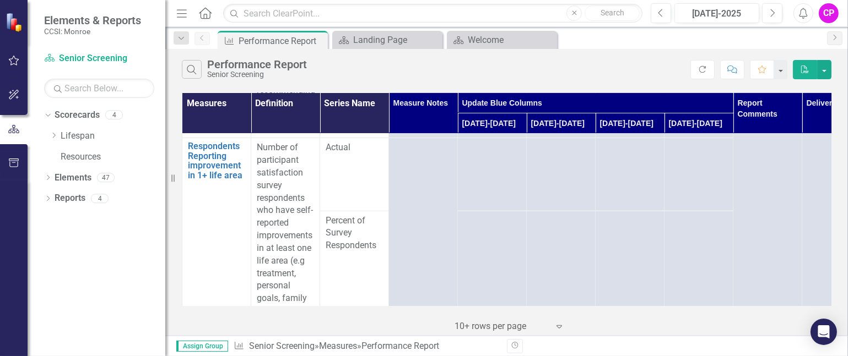
scroll to position [1542, 0]
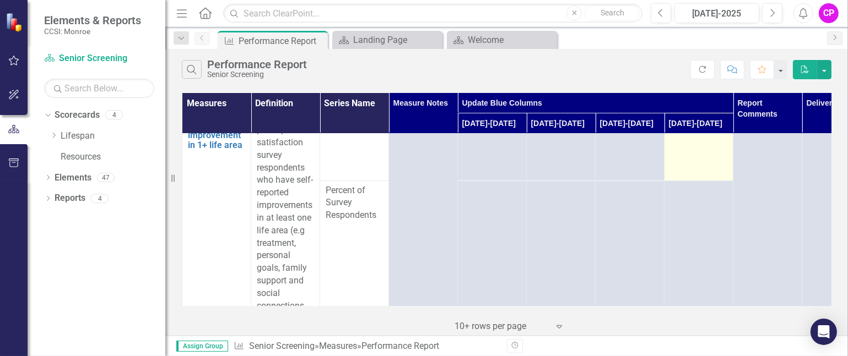
click at [703, 164] on td at bounding box center [698, 144] width 69 height 73
click at [711, 151] on td at bounding box center [698, 144] width 69 height 73
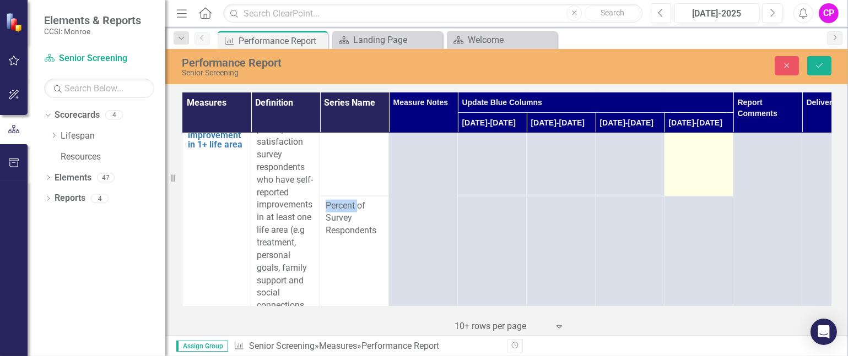
click at [714, 132] on input "-1" at bounding box center [698, 121] width 57 height 20
type input "0"
click at [717, 132] on input "0" at bounding box center [698, 121] width 57 height 20
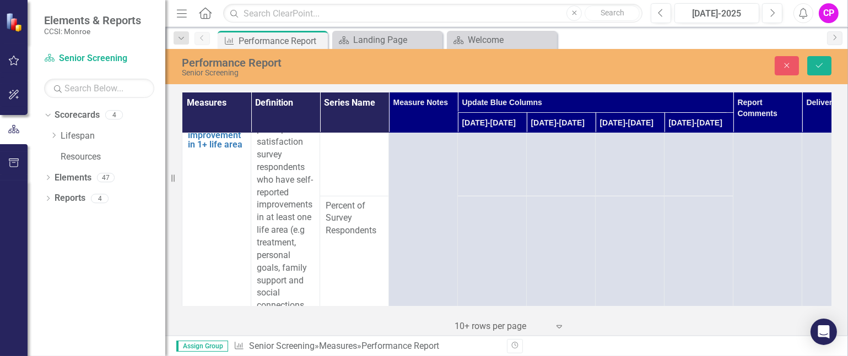
click at [705, 239] on td at bounding box center [698, 268] width 69 height 145
click at [702, 242] on td at bounding box center [698, 268] width 69 height 145
click at [702, 243] on td at bounding box center [698, 268] width 69 height 145
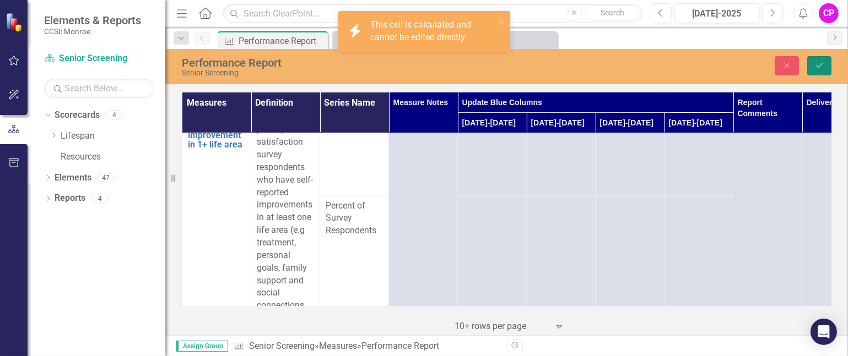
click at [819, 64] on icon "Save" at bounding box center [819, 66] width 10 height 8
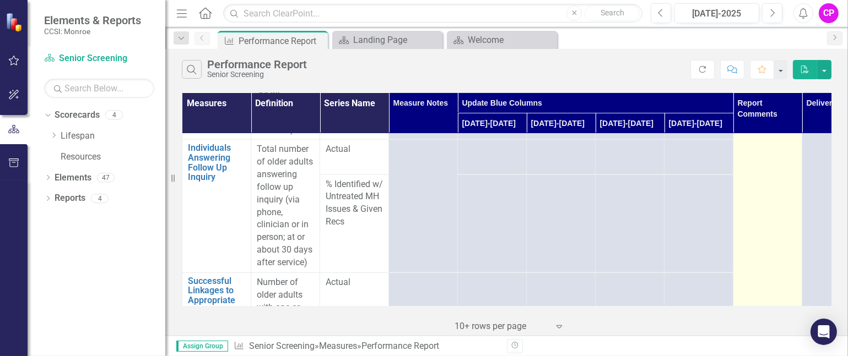
scroll to position [1763, 0]
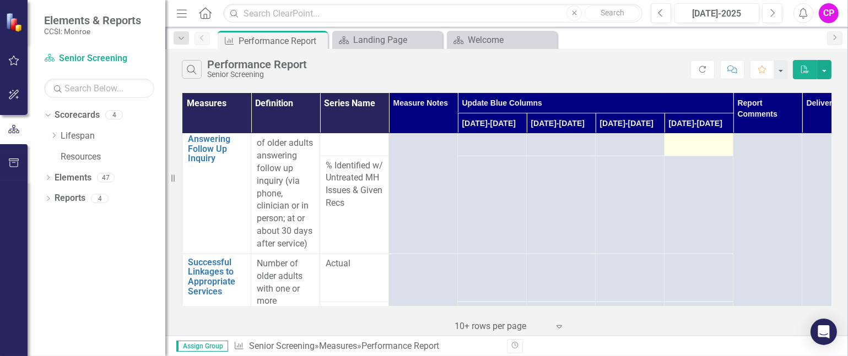
click at [708, 156] on td at bounding box center [698, 138] width 69 height 35
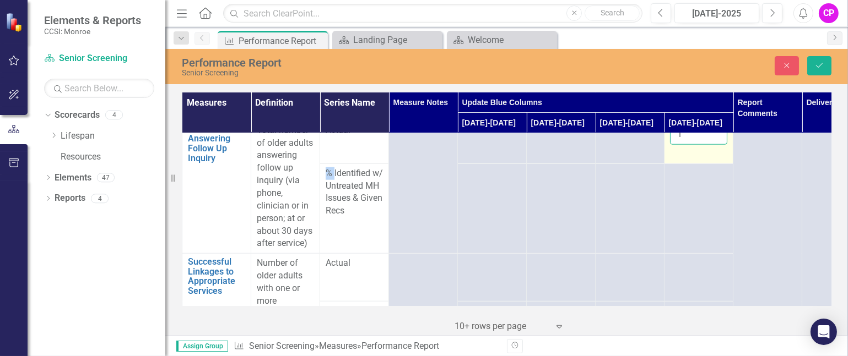
click at [717, 145] on input "1" at bounding box center [698, 134] width 57 height 20
click at [715, 145] on input "2" at bounding box center [698, 134] width 57 height 20
click at [714, 145] on input "3" at bounding box center [698, 134] width 57 height 20
click at [714, 145] on input "4" at bounding box center [698, 134] width 57 height 20
click at [714, 145] on input "5" at bounding box center [698, 134] width 57 height 20
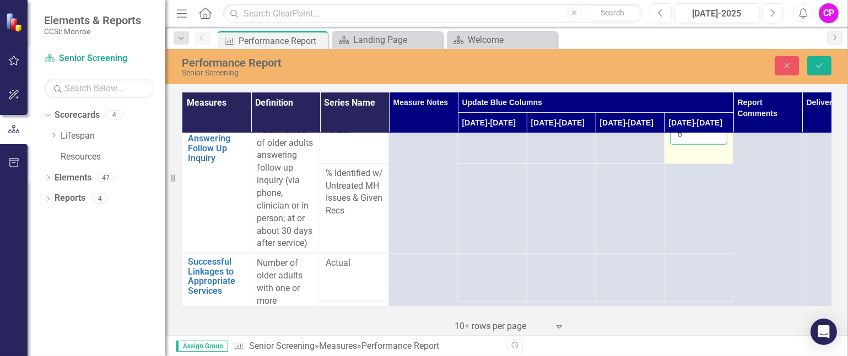
click at [715, 145] on input "6" at bounding box center [698, 134] width 57 height 20
click at [715, 145] on input "7" at bounding box center [698, 134] width 57 height 20
click at [715, 145] on input "8" at bounding box center [698, 134] width 57 height 20
click at [715, 145] on input "9" at bounding box center [698, 134] width 57 height 20
click at [715, 145] on input "10" at bounding box center [698, 134] width 57 height 20
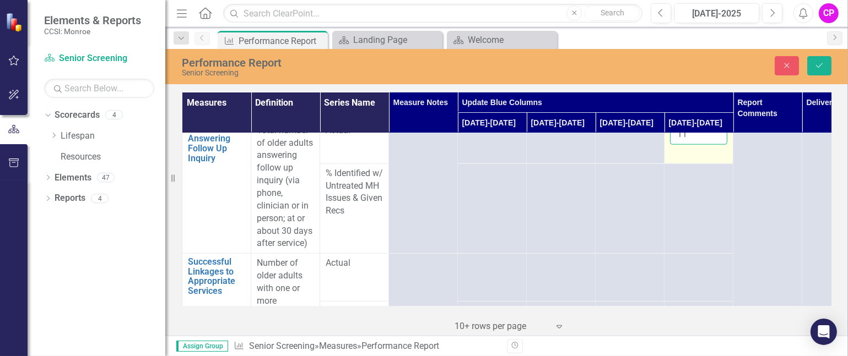
click at [715, 145] on input "11" at bounding box center [698, 134] width 57 height 20
click at [715, 145] on input "12" at bounding box center [698, 134] width 57 height 20
click at [715, 145] on input "13" at bounding box center [698, 134] width 57 height 20
click at [715, 145] on input "14" at bounding box center [698, 134] width 57 height 20
click at [715, 145] on input "15" at bounding box center [698, 134] width 57 height 20
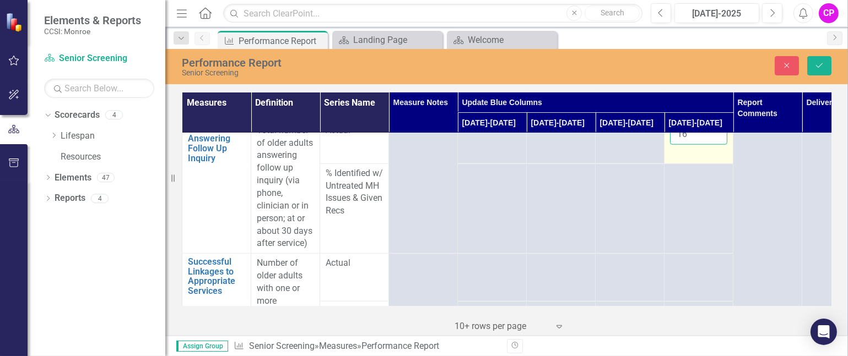
click at [715, 145] on input "16" at bounding box center [698, 134] width 57 height 20
click at [715, 145] on input "17" at bounding box center [698, 134] width 57 height 20
click at [715, 145] on input "18" at bounding box center [698, 134] width 57 height 20
click at [715, 145] on input "19" at bounding box center [698, 134] width 57 height 20
click at [685, 145] on input "19" at bounding box center [698, 134] width 57 height 20
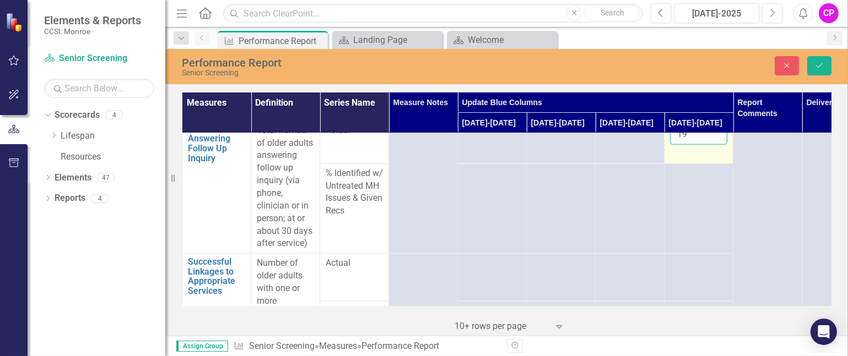
type input "1"
type input "0"
click at [823, 59] on button "Save" at bounding box center [819, 65] width 24 height 19
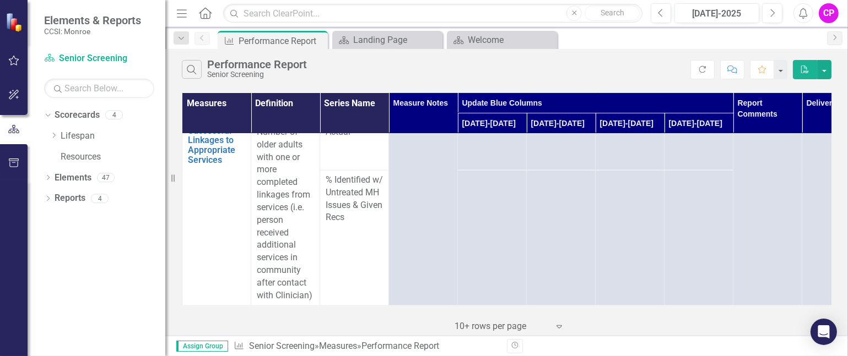
scroll to position [1851, 0]
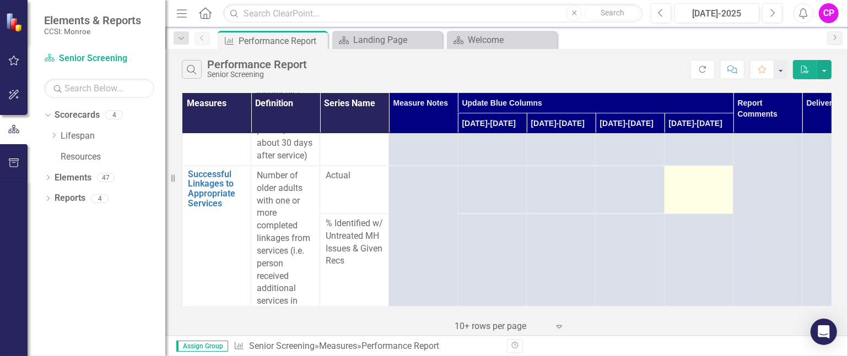
click at [695, 206] on td at bounding box center [698, 190] width 69 height 48
click at [704, 209] on td at bounding box center [698, 190] width 69 height 48
click at [698, 207] on td at bounding box center [698, 190] width 69 height 48
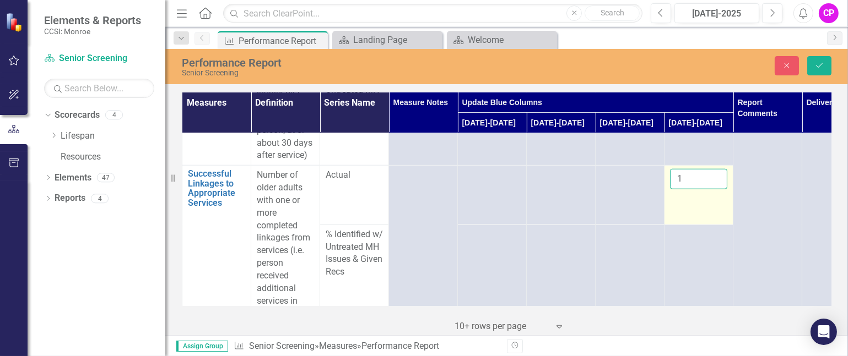
click at [717, 189] on input "1" at bounding box center [698, 179] width 57 height 20
click at [717, 189] on input "2" at bounding box center [698, 179] width 57 height 20
click at [717, 189] on input "3" at bounding box center [698, 179] width 57 height 20
click at [717, 189] on input "4" at bounding box center [698, 179] width 57 height 20
click at [717, 189] on input "5" at bounding box center [698, 179] width 57 height 20
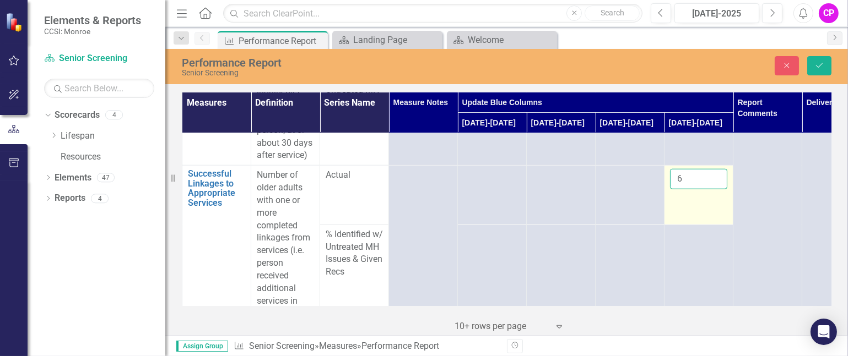
click at [717, 189] on input "6" at bounding box center [698, 179] width 57 height 20
click at [717, 189] on input "7" at bounding box center [698, 179] width 57 height 20
click at [717, 189] on input "8" at bounding box center [698, 179] width 57 height 20
click at [717, 189] on input "9" at bounding box center [698, 179] width 57 height 20
click at [717, 189] on input "10" at bounding box center [698, 179] width 57 height 20
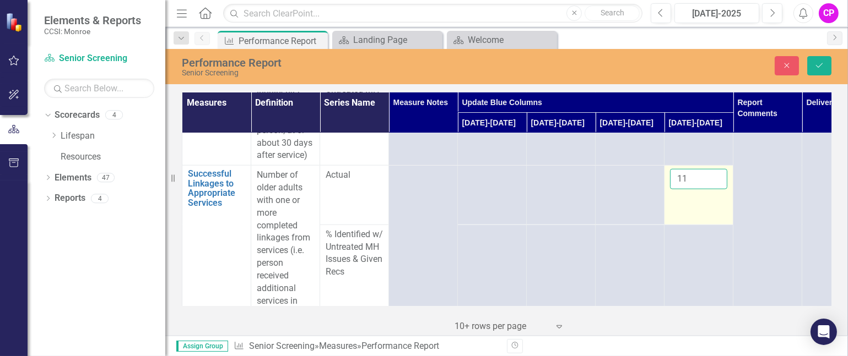
click at [717, 189] on input "11" at bounding box center [698, 179] width 57 height 20
type input "12"
click at [717, 189] on input "12" at bounding box center [698, 179] width 57 height 20
click at [819, 67] on icon "Save" at bounding box center [819, 66] width 10 height 8
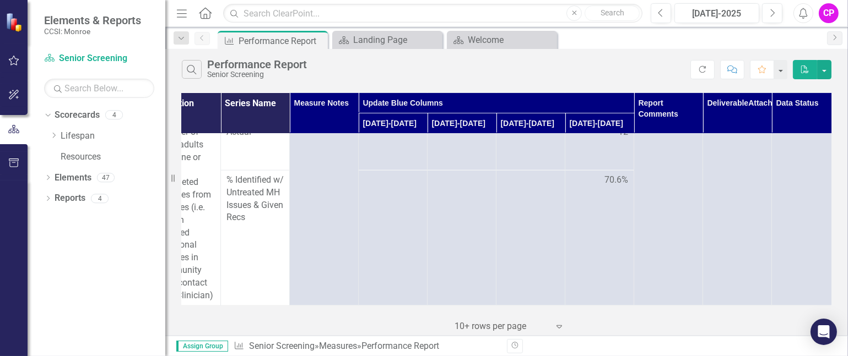
scroll to position [1924, 116]
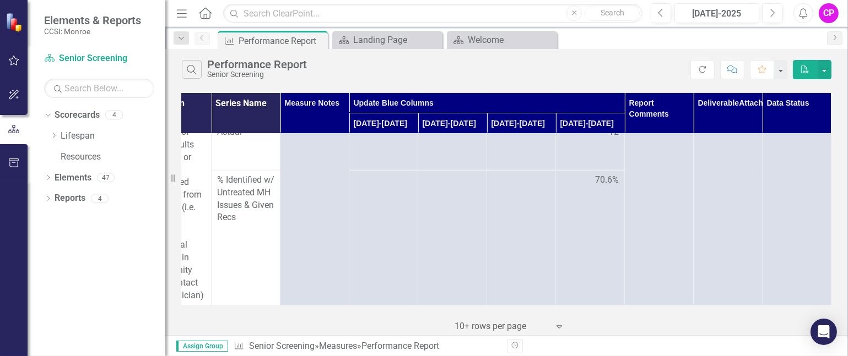
click at [733, 66] on icon "Comment" at bounding box center [732, 70] width 10 height 8
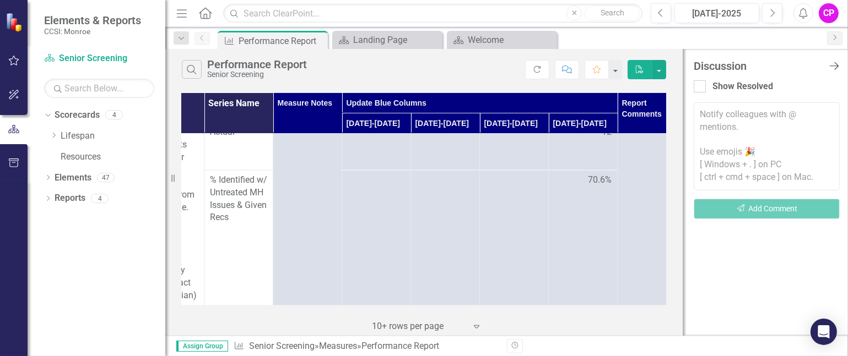
click at [838, 65] on icon "Close Discussion Bar" at bounding box center [834, 66] width 14 height 10
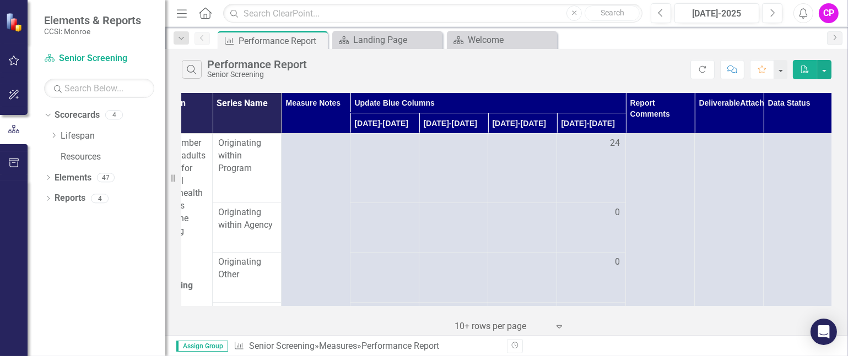
scroll to position [0, 116]
click at [652, 120] on th "Report Comments" at bounding box center [659, 113] width 69 height 41
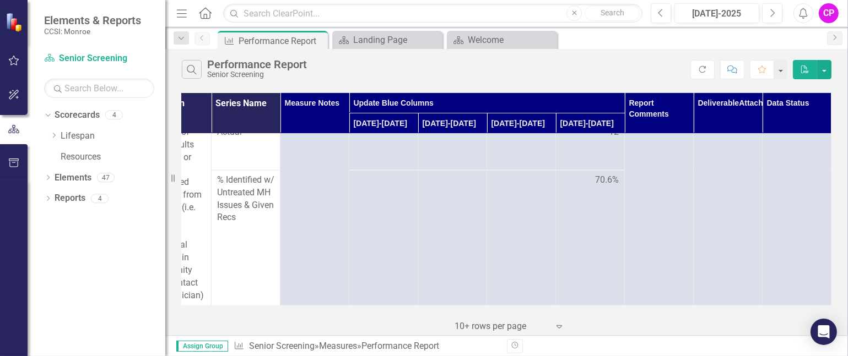
scroll to position [1924, 116]
click at [819, 330] on icon "Open Intercom Messenger" at bounding box center [823, 332] width 13 height 14
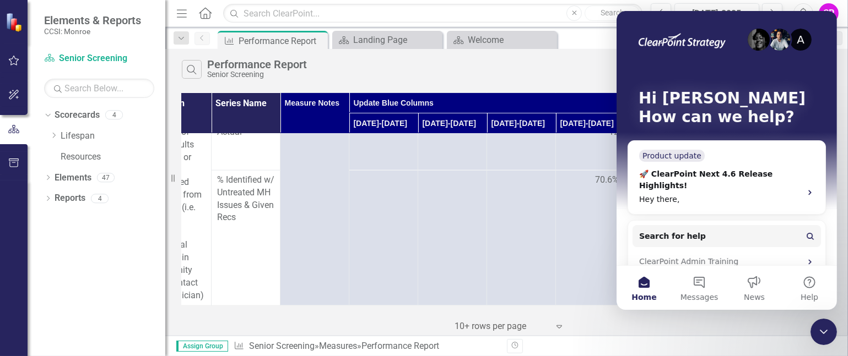
scroll to position [0, 0]
click at [572, 62] on div "Search Performance Report Senior Screening" at bounding box center [436, 69] width 508 height 19
click at [574, 52] on div "Search Performance Report Senior Screening Refresh Comment Favorite PDF" at bounding box center [506, 67] width 682 height 36
click at [639, 51] on div "A Hi Christine 👋 How can we help?" at bounding box center [726, 110] width 198 height 198
click at [583, 69] on div "Search Performance Report Senior Screening" at bounding box center [436, 69] width 508 height 19
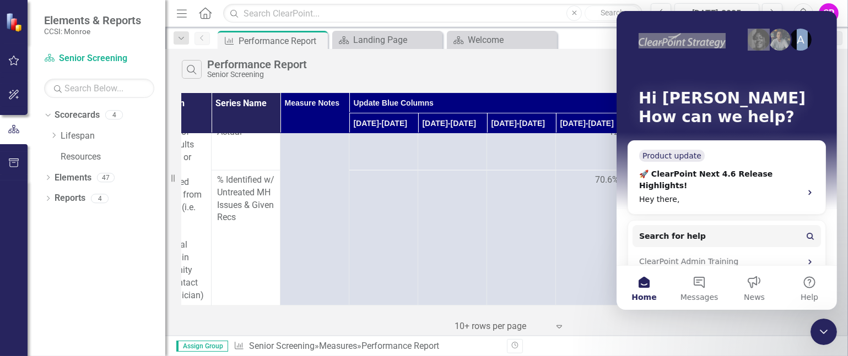
click at [583, 69] on div "Search Performance Report Senior Screening" at bounding box center [436, 69] width 508 height 19
click at [582, 31] on div "Measure Performance Report Pin Close Scorecard Landing Page Close Scorecard Wel…" at bounding box center [518, 40] width 606 height 18
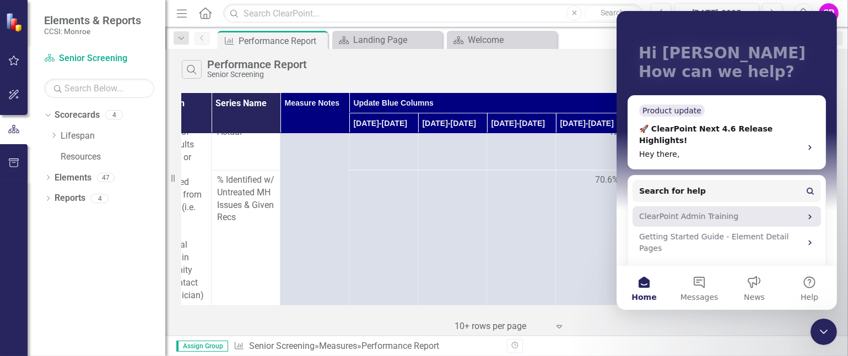
scroll to position [77, 0]
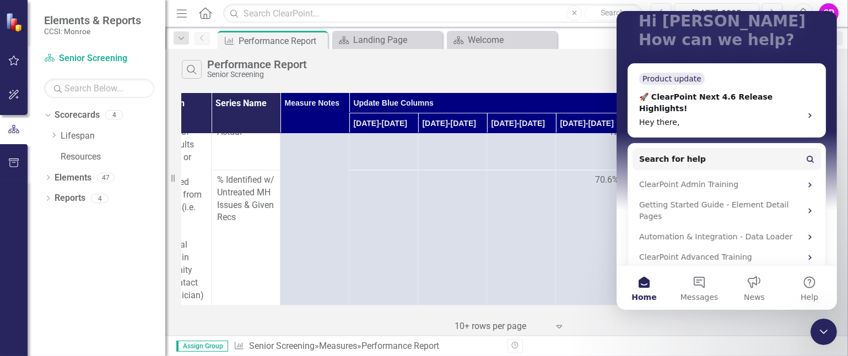
click at [646, 282] on button "Home" at bounding box center [643, 288] width 55 height 44
click at [268, 39] on div "Performance Report" at bounding box center [267, 41] width 59 height 14
click at [584, 151] on td "12" at bounding box center [590, 146] width 69 height 48
click at [578, 121] on th "[DATE]-[DATE]" at bounding box center [590, 123] width 69 height 20
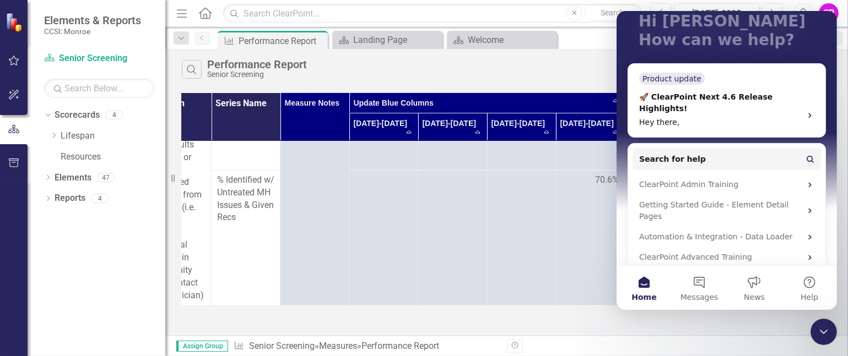
click at [583, 176] on div "70.6%" at bounding box center [589, 180] width 57 height 13
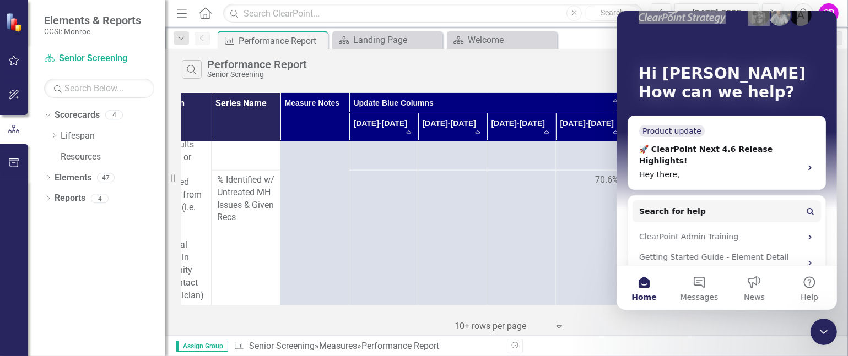
scroll to position [0, 0]
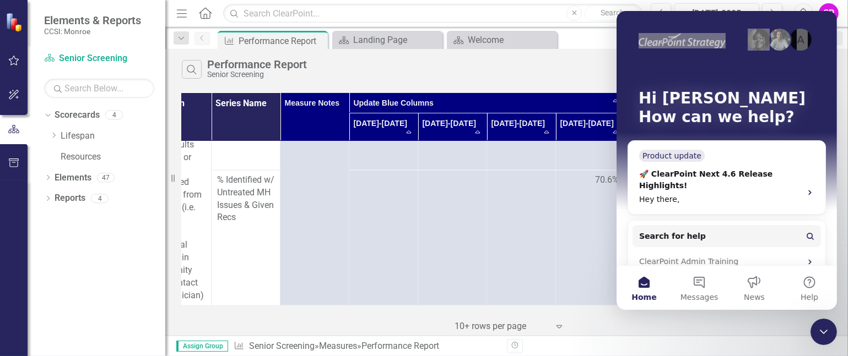
drag, startPoint x: 604, startPoint y: 82, endPoint x: 564, endPoint y: 79, distance: 39.7
click at [604, 83] on div "Search Performance Report Senior Screening Refresh Comment Favorite PDF" at bounding box center [506, 67] width 682 height 36
click at [549, 68] on div "Search Performance Report Senior Screening" at bounding box center [436, 69] width 508 height 19
click at [537, 194] on td at bounding box center [521, 237] width 69 height 135
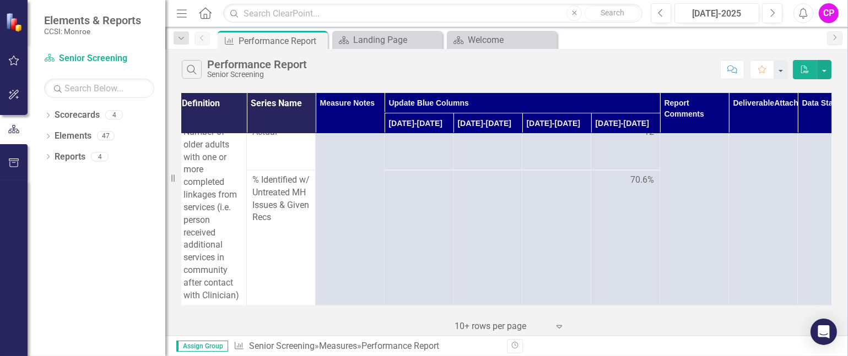
scroll to position [1924, 116]
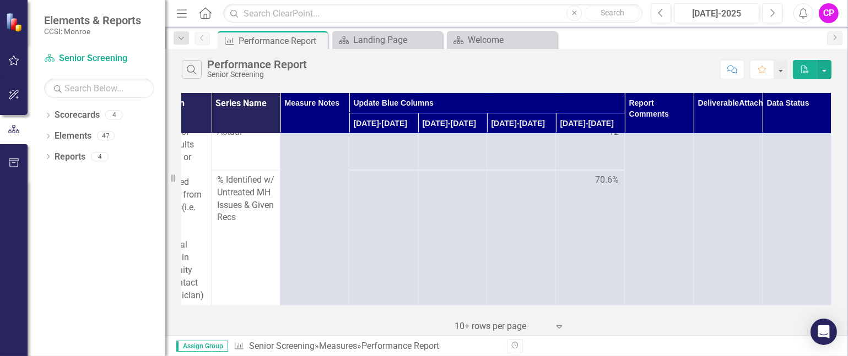
click at [730, 66] on icon "button" at bounding box center [732, 70] width 10 height 8
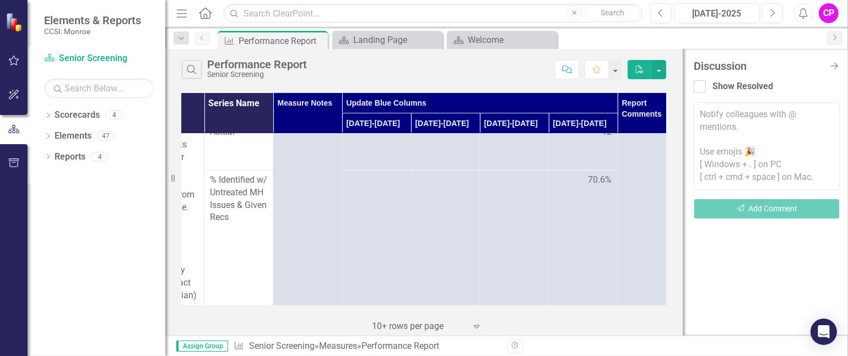
click at [702, 118] on textarea at bounding box center [766, 146] width 146 height 88
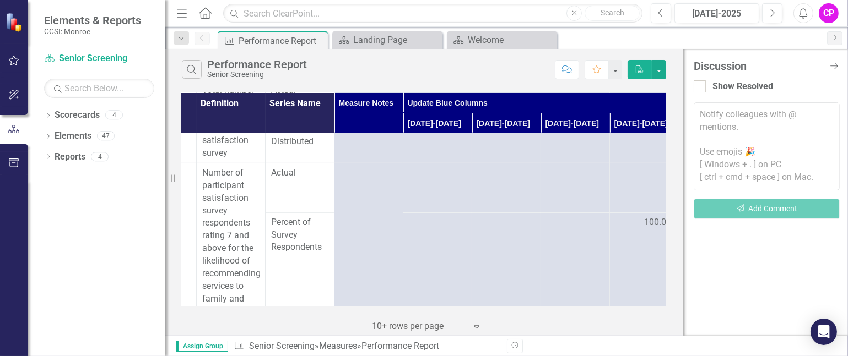
scroll to position [1328, 40]
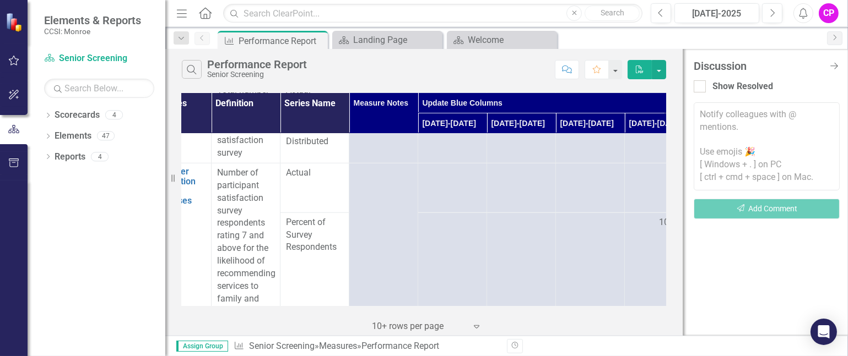
click at [699, 113] on textarea at bounding box center [766, 146] width 146 height 88
type textarea "S"
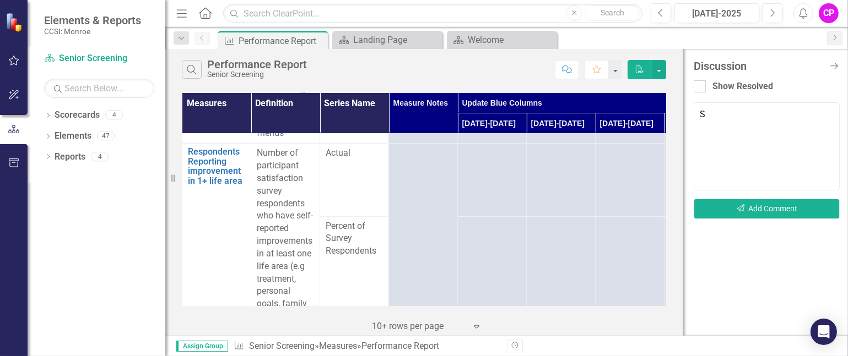
scroll to position [1475, 0]
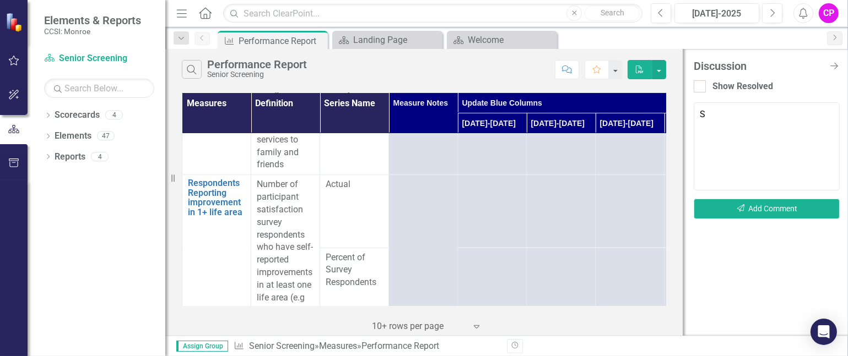
click at [708, 114] on textarea "S" at bounding box center [766, 146] width 146 height 88
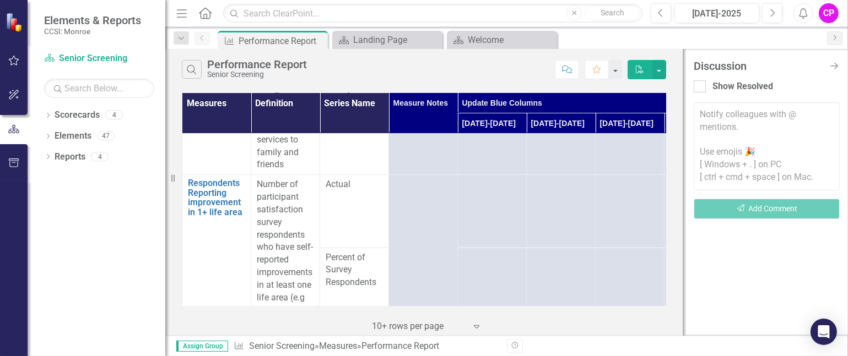
paste textarea "Quality of life improvement data and follow-up call metrics are not yet availab…"
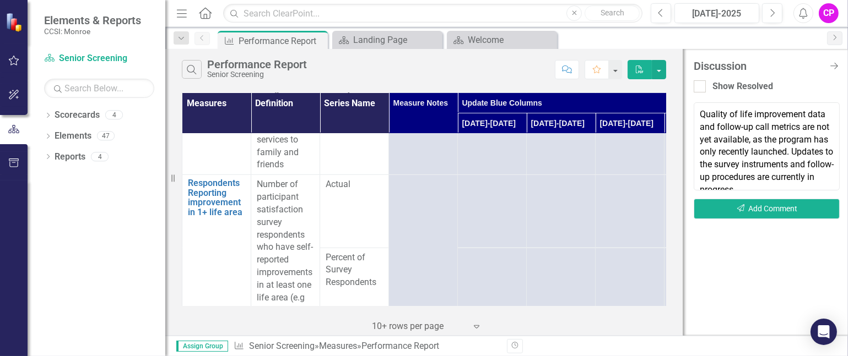
click at [741, 112] on textarea "Quality of life improvement data and follow-up call metrics are not yet availab…" at bounding box center [766, 146] width 146 height 88
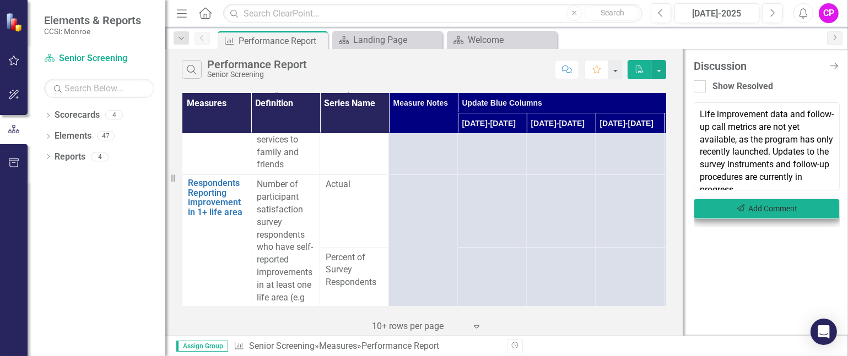
type textarea "Life improvement data and follow-up call metrics are not yet available, as the …"
click at [778, 205] on button "Send Add Comment" at bounding box center [766, 209] width 146 height 20
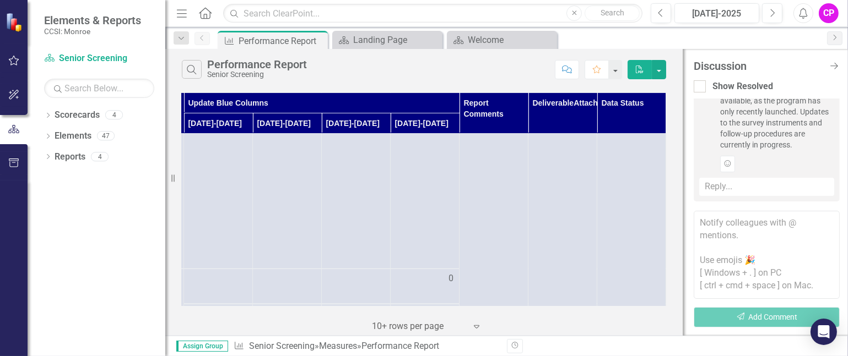
scroll to position [1924, 281]
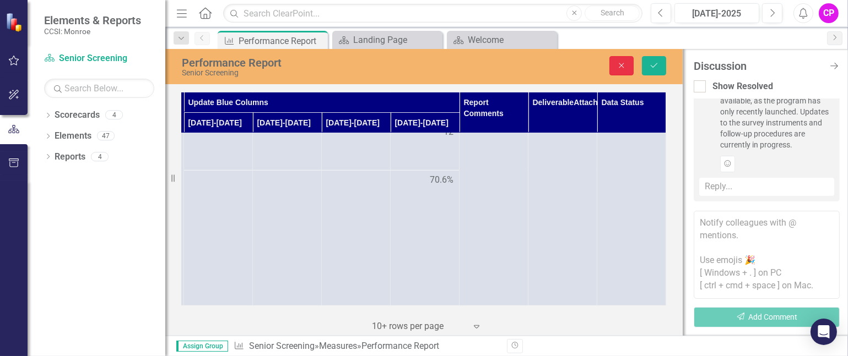
click at [620, 62] on icon "Close" at bounding box center [621, 66] width 10 height 8
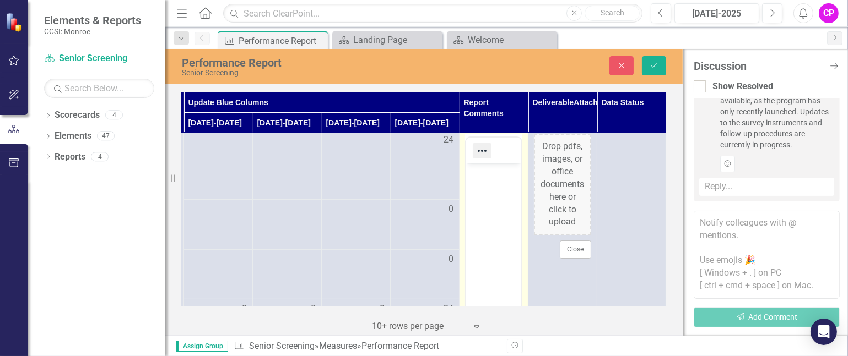
scroll to position [0, 281]
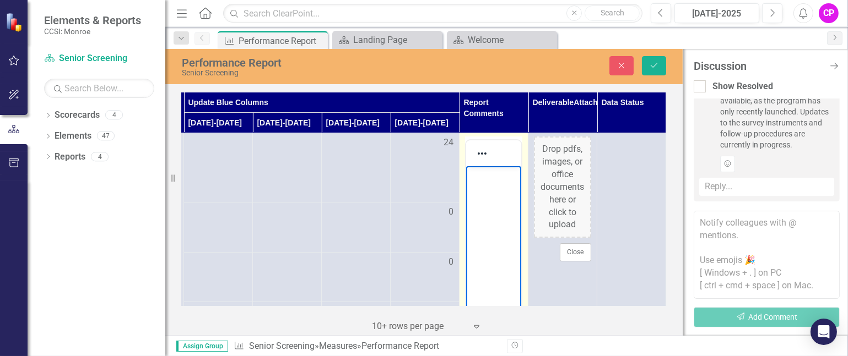
paste body "Rich Text Area. Press ALT-0 for help."
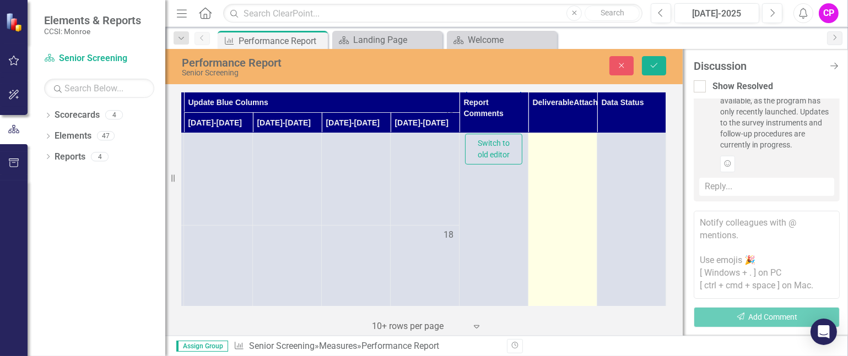
scroll to position [294, 281]
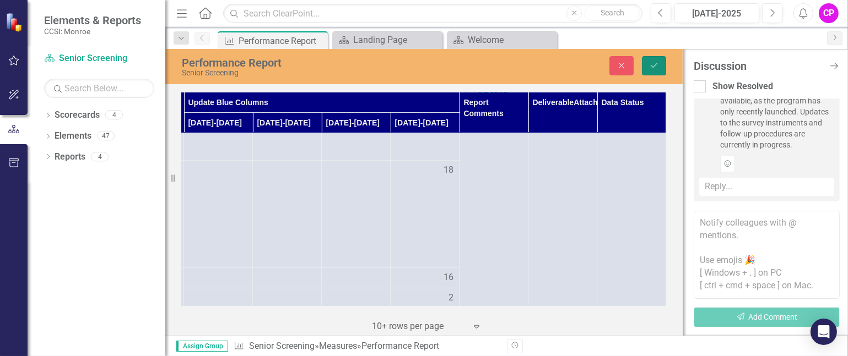
click at [655, 66] on icon "Save" at bounding box center [654, 66] width 10 height 8
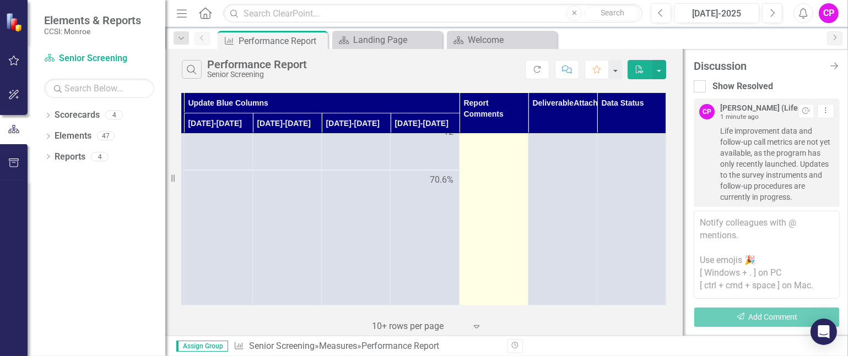
scroll to position [1924, 281]
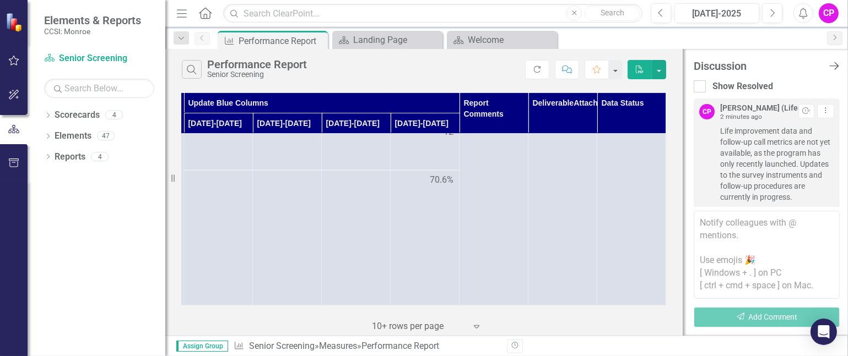
click at [836, 66] on icon at bounding box center [833, 66] width 9 height 8
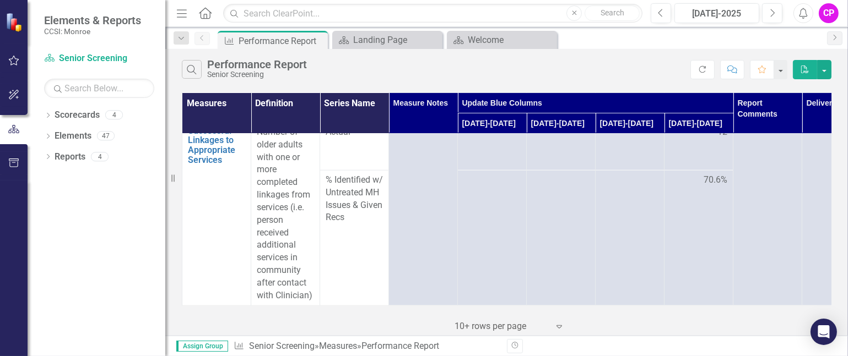
scroll to position [1924, 0]
click at [828, 10] on div "CP" at bounding box center [828, 13] width 20 height 20
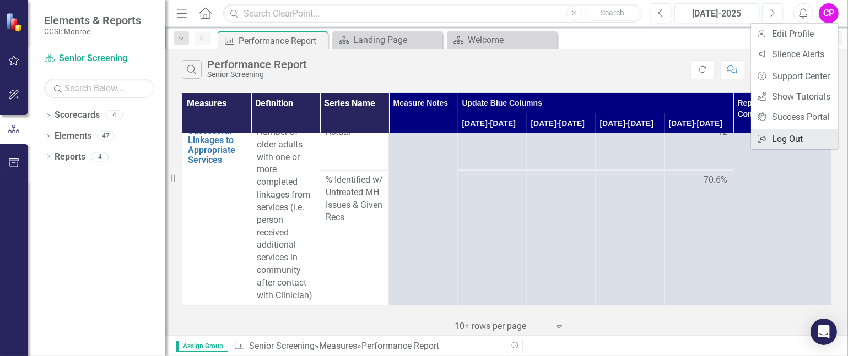
click at [793, 140] on link "Logout Log Out" at bounding box center [794, 139] width 87 height 20
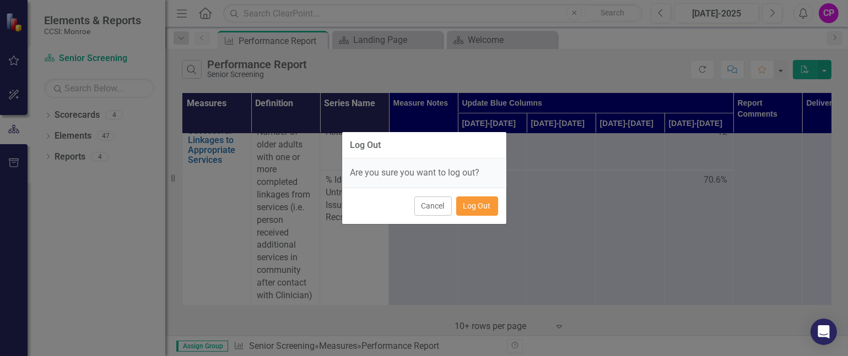
click at [480, 203] on button "Log Out" at bounding box center [477, 206] width 42 height 19
